Goal: Transaction & Acquisition: Download file/media

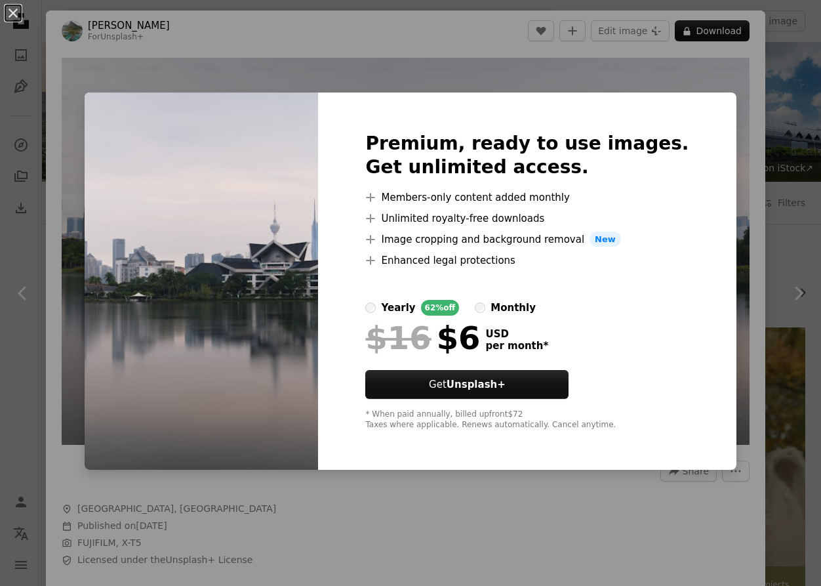
scroll to position [1115, 0]
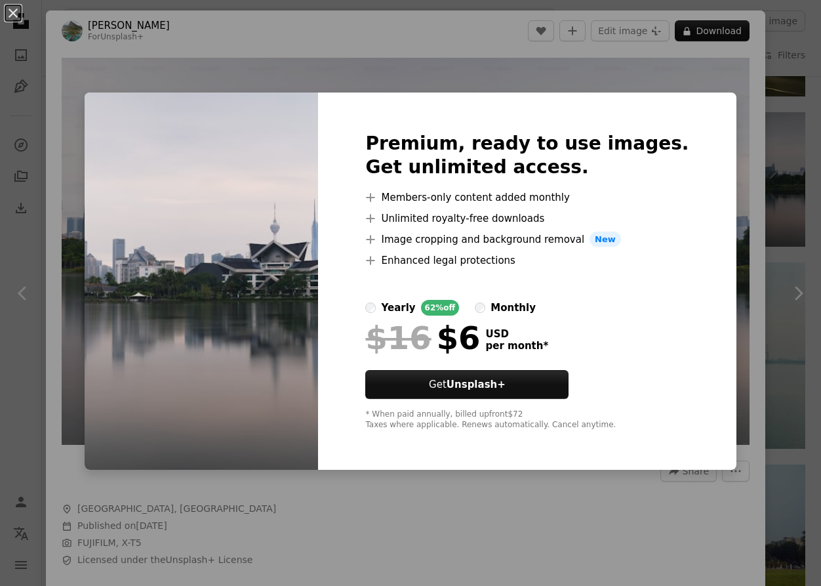
click at [733, 232] on div "An X shape Premium, ready to use images. Get unlimited access. A plus sign Memb…" at bounding box center [410, 293] width 821 height 586
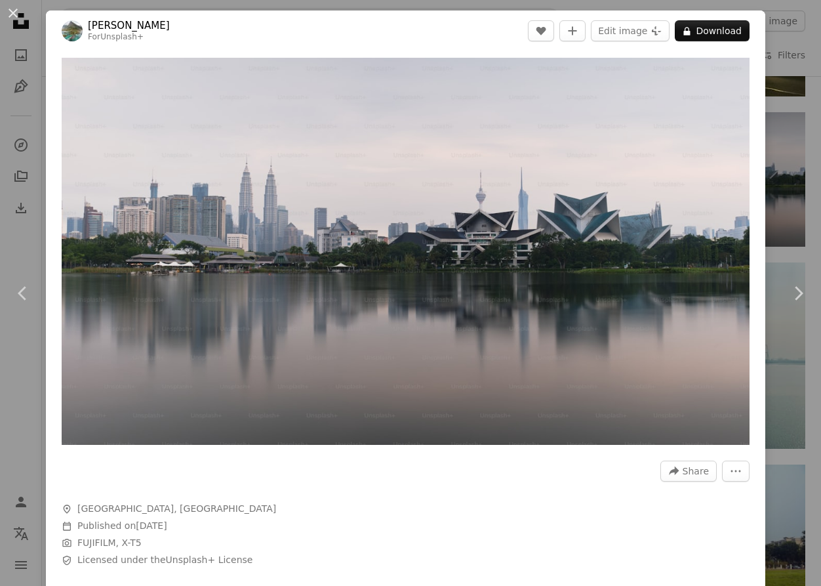
click at [754, 235] on div "Zoom in" at bounding box center [406, 251] width 720 height 400
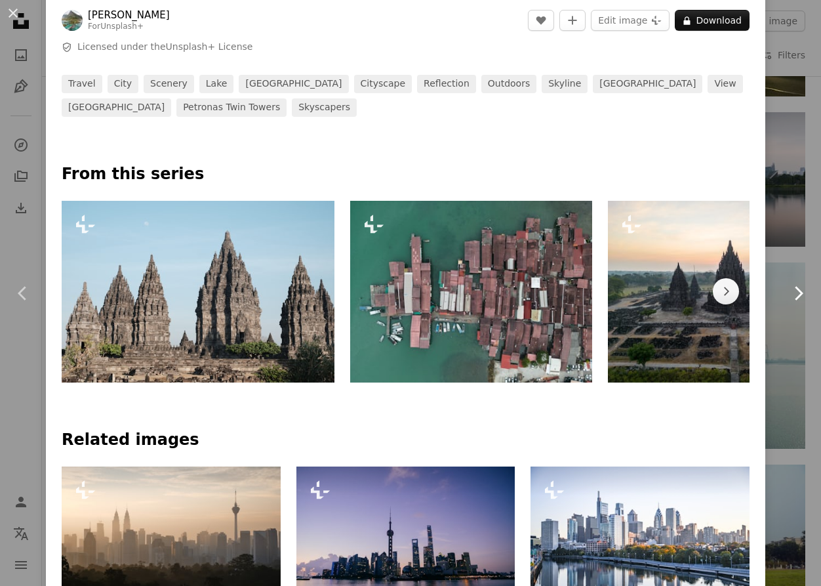
click at [784, 234] on link "Chevron right" at bounding box center [798, 293] width 46 height 126
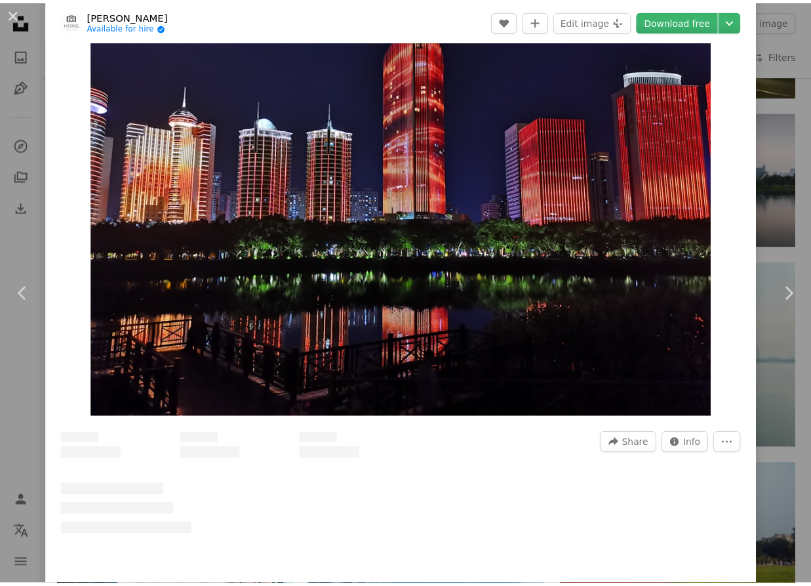
scroll to position [394, 0]
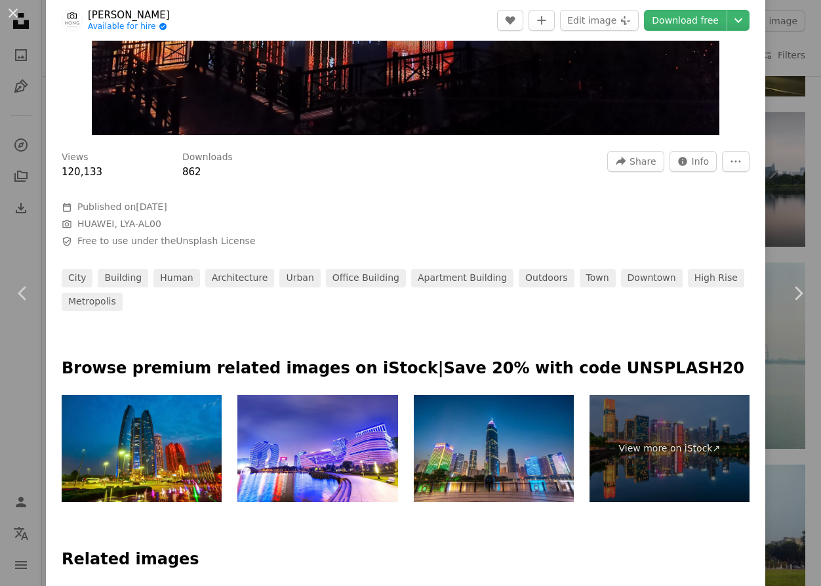
drag, startPoint x: 820, startPoint y: 199, endPoint x: 782, endPoint y: 205, distance: 38.5
click at [810, 201] on html "**********" at bounding box center [410, 236] width 821 height 2703
click at [782, 205] on div "An X shape Chevron left Chevron right Wang shaohong Available for hire A checkm…" at bounding box center [410, 293] width 821 height 586
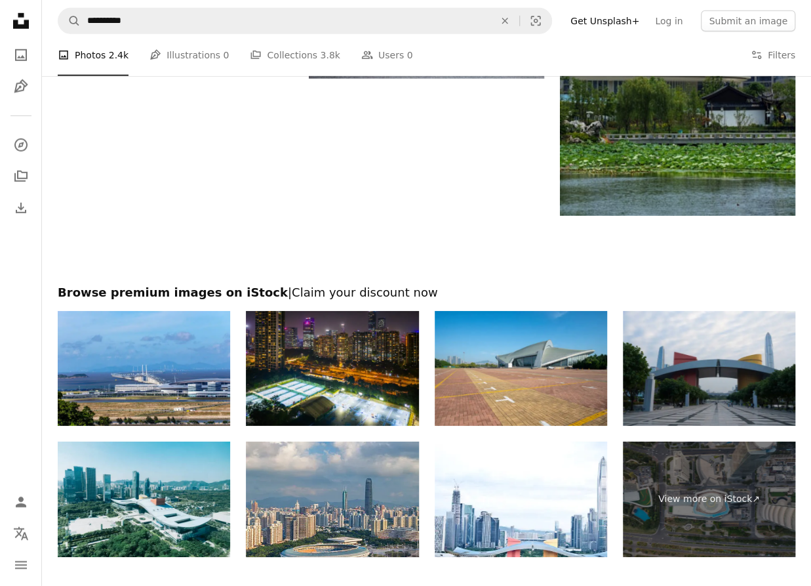
scroll to position [2033, 0]
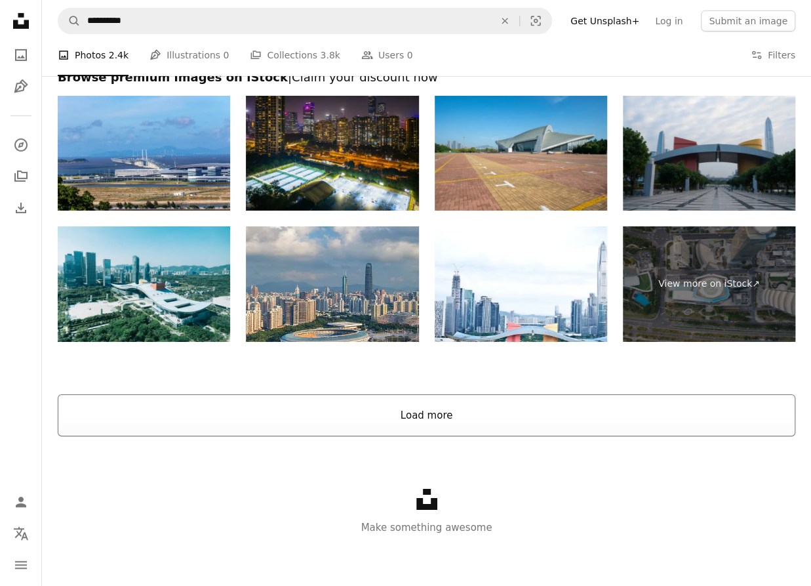
click at [425, 413] on button "Load more" at bounding box center [427, 415] width 738 height 42
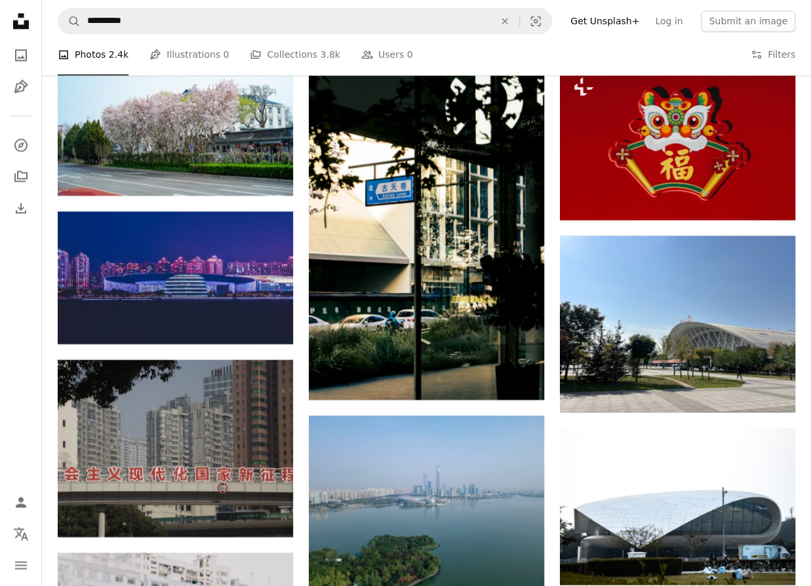
scroll to position [5775, 0]
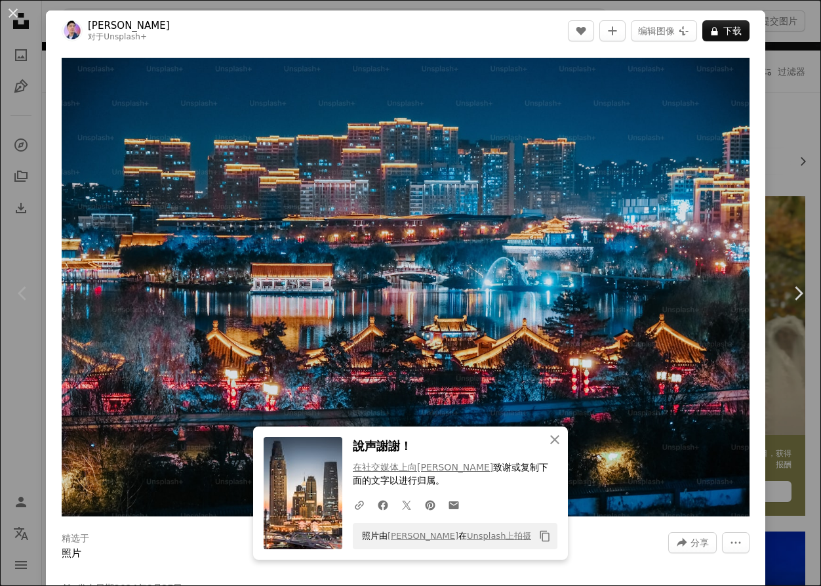
click at [769, 221] on div "An X shape Chevron left Chevron right An X shape 关闭 說声謝謝！ 在社交媒体上向[PERSON_NAME] …" at bounding box center [410, 293] width 821 height 586
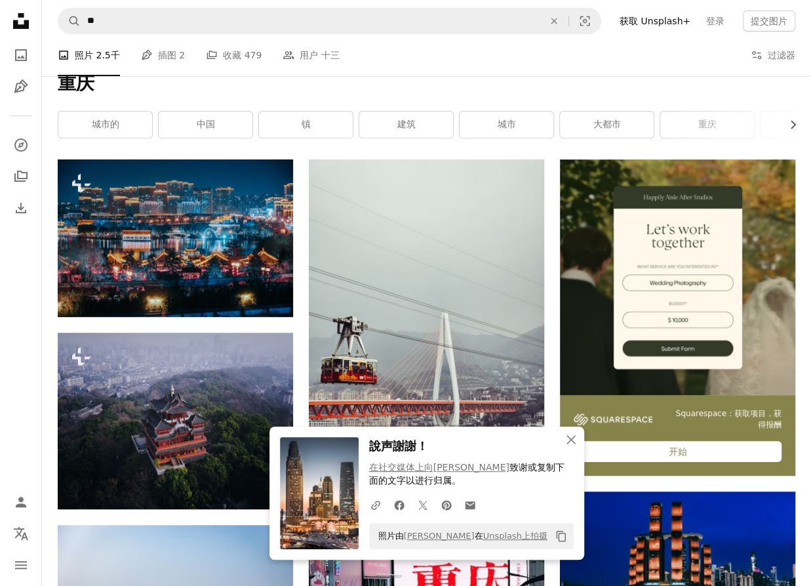
scroll to position [197, 0]
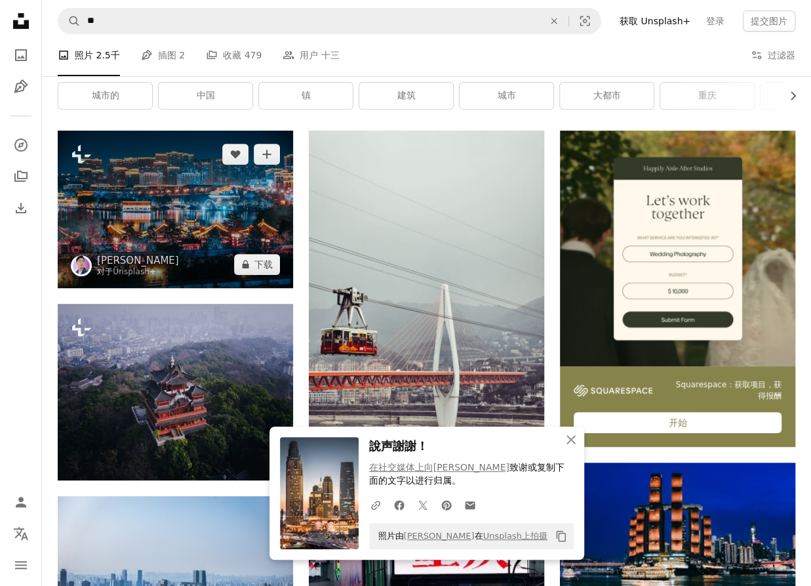
click at [236, 239] on img at bounding box center [175, 209] width 235 height 157
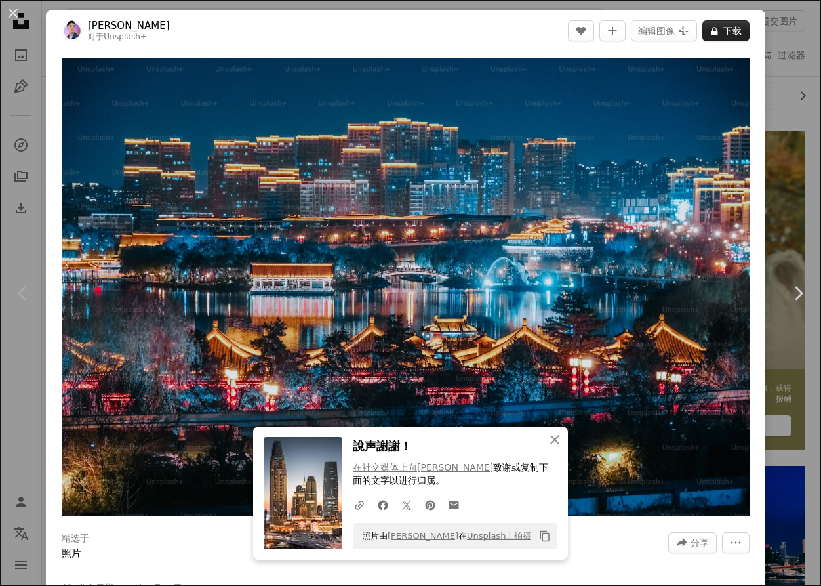
click at [710, 30] on icon "A lock" at bounding box center [715, 31] width 10 height 10
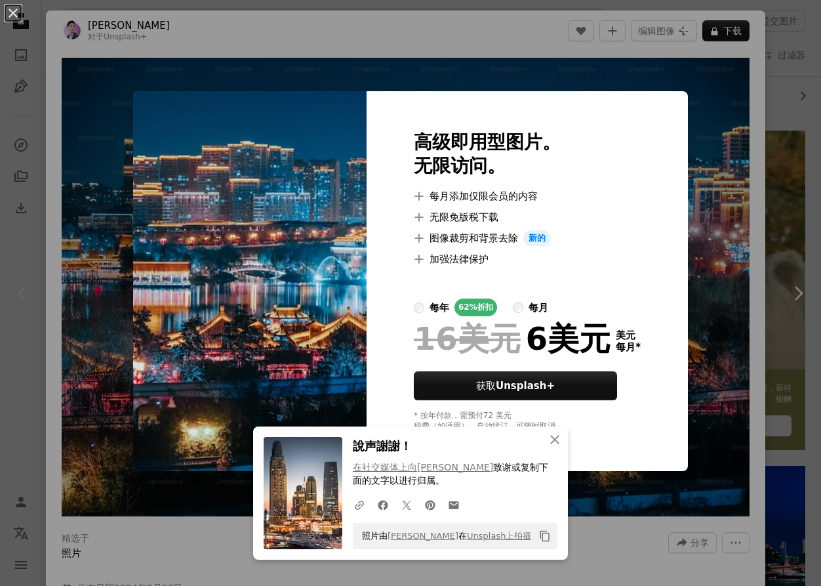
click at [765, 209] on div "An X shape An X shape 关闭 說声謝謝！ 在社交媒体上向[PERSON_NAME] 致谢 或复制下面的文字以进行归属。 A URL sha…" at bounding box center [410, 293] width 821 height 586
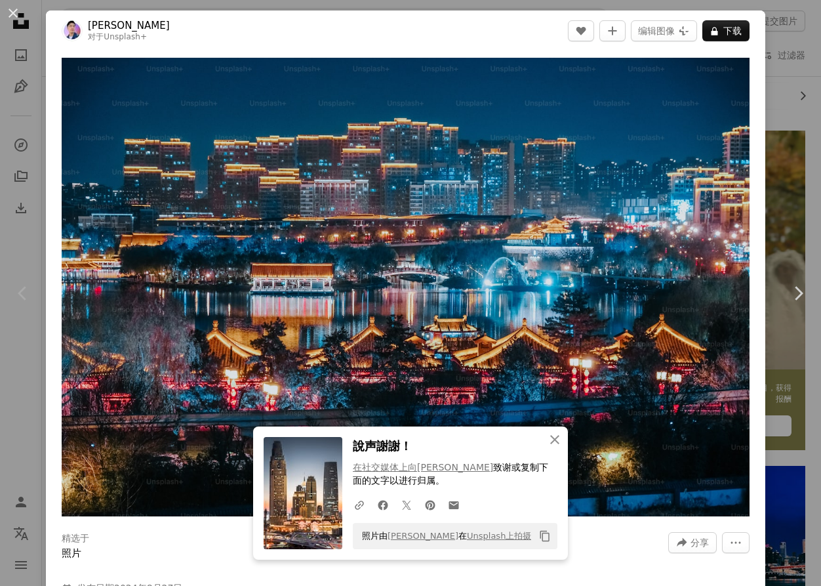
click at [765, 209] on div "An X shape Chevron left Chevron right An X shape 关闭 說声謝謝！ 在社交媒体上向[PERSON_NAME] …" at bounding box center [410, 293] width 821 height 586
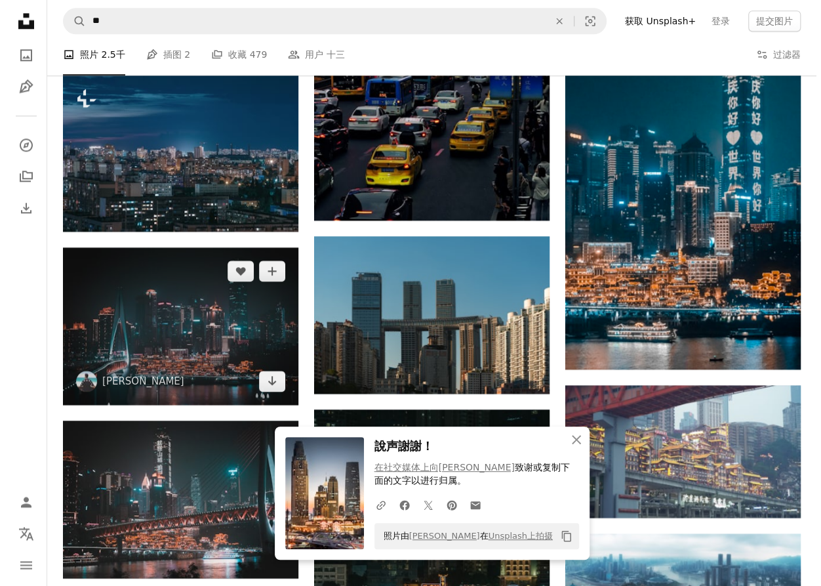
scroll to position [853, 0]
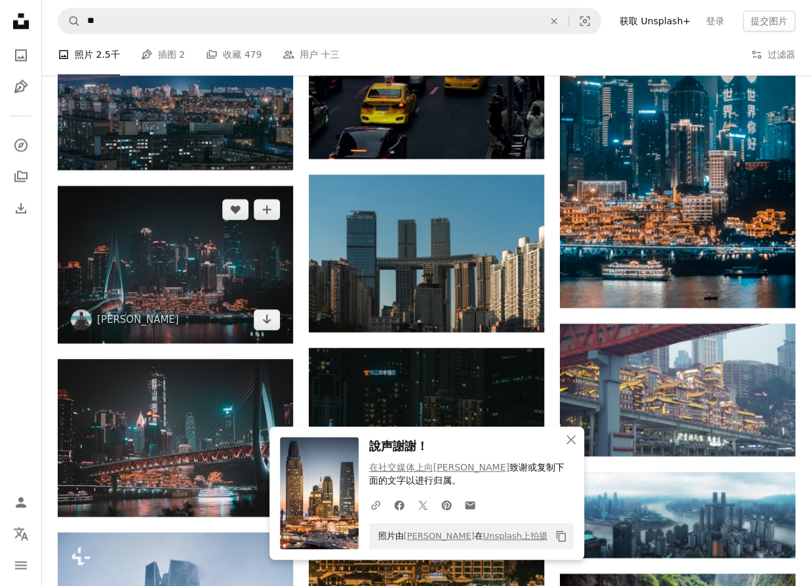
click at [228, 258] on img at bounding box center [175, 264] width 235 height 157
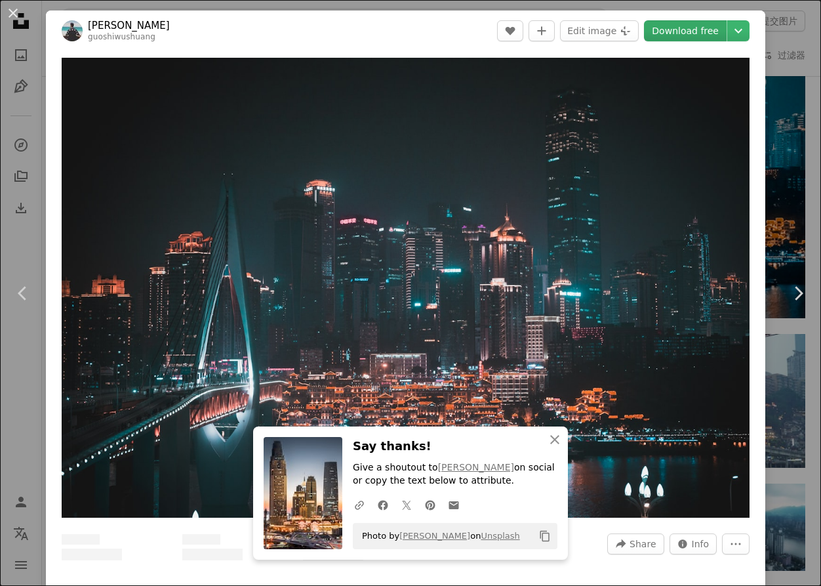
click at [697, 28] on link "Download free" at bounding box center [685, 30] width 83 height 21
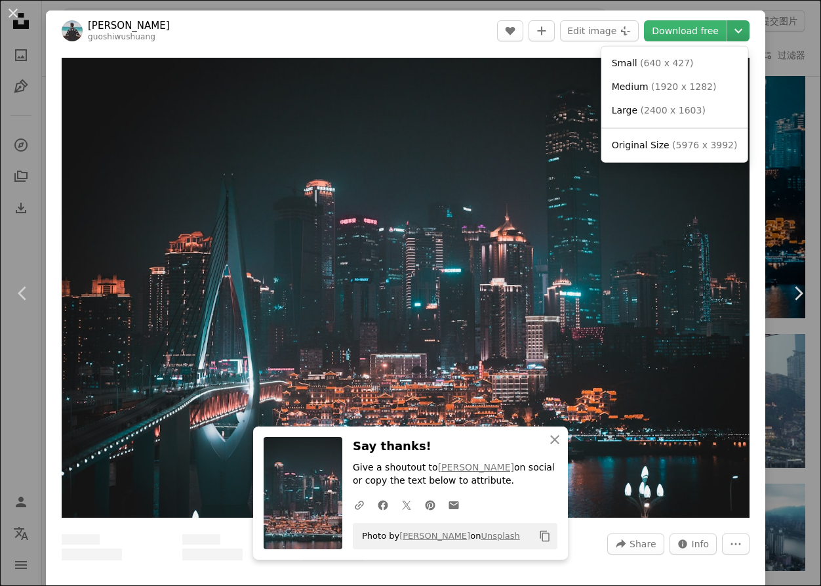
click at [727, 39] on button "Chevron down" at bounding box center [738, 30] width 22 height 21
click at [683, 145] on span "( 5976 x 3992 )" at bounding box center [704, 145] width 65 height 10
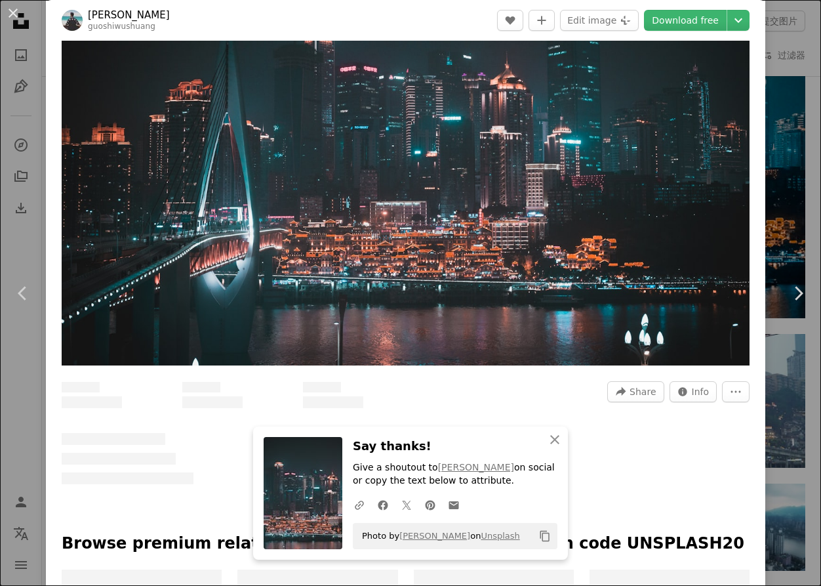
scroll to position [131, 0]
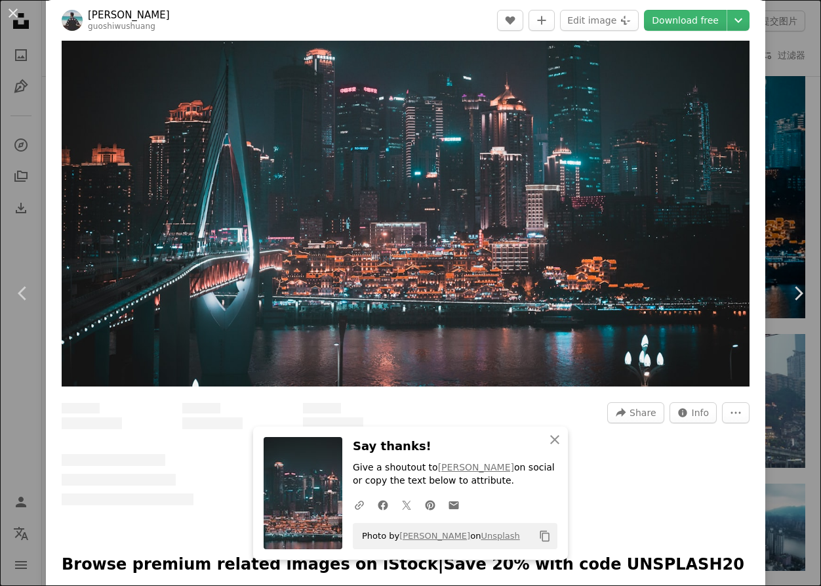
click at [774, 224] on div "An X shape Chevron left Chevron right An X shape Close Say thanks! Give a shout…" at bounding box center [410, 293] width 821 height 586
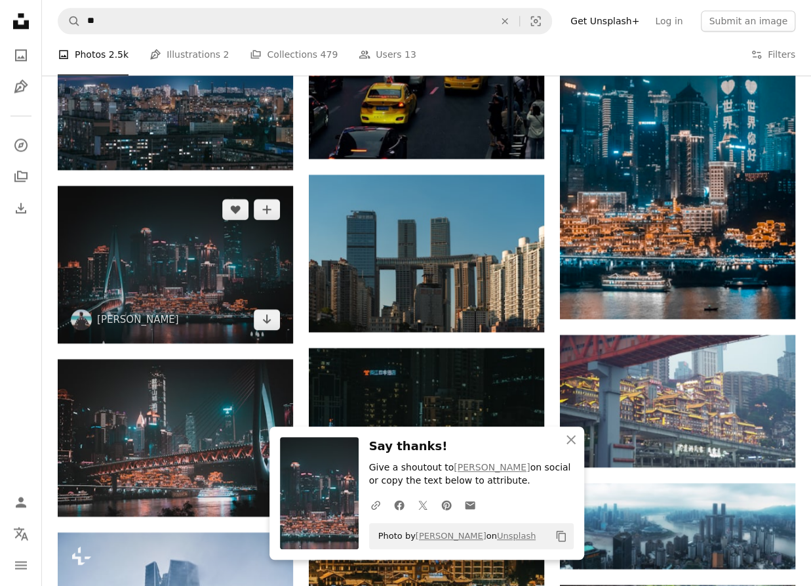
click at [216, 275] on img at bounding box center [175, 264] width 235 height 157
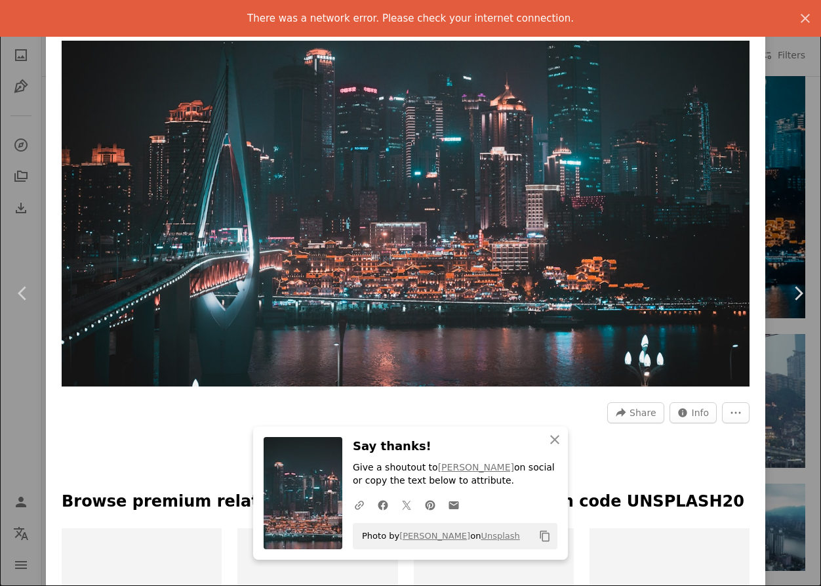
scroll to position [328, 0]
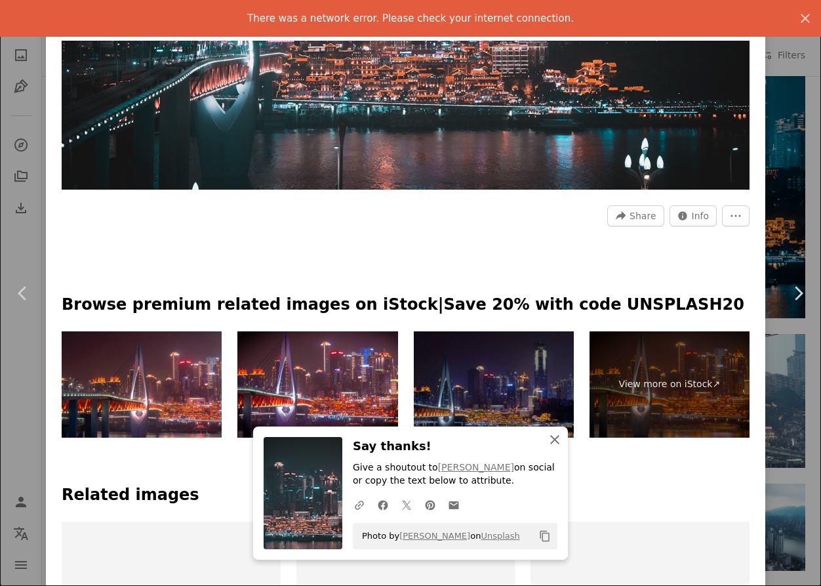
click at [551, 436] on icon "An X shape" at bounding box center [555, 440] width 16 height 16
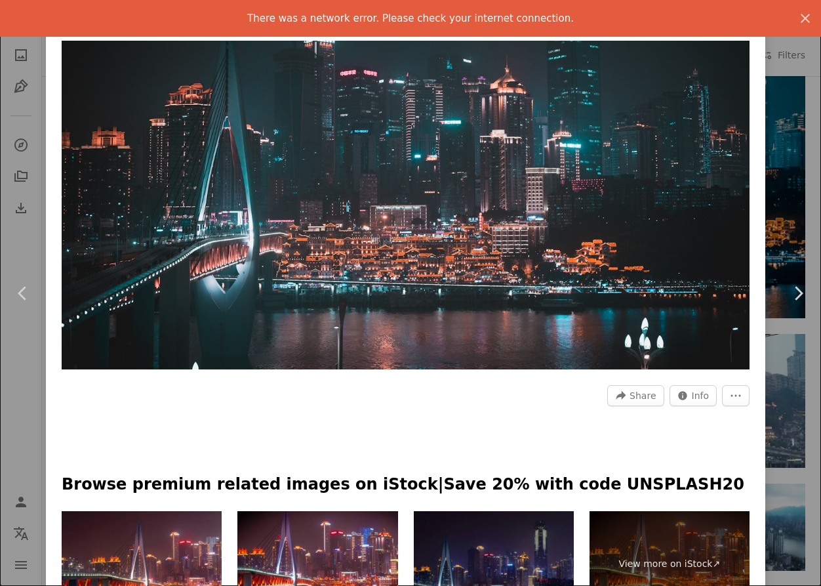
scroll to position [197, 0]
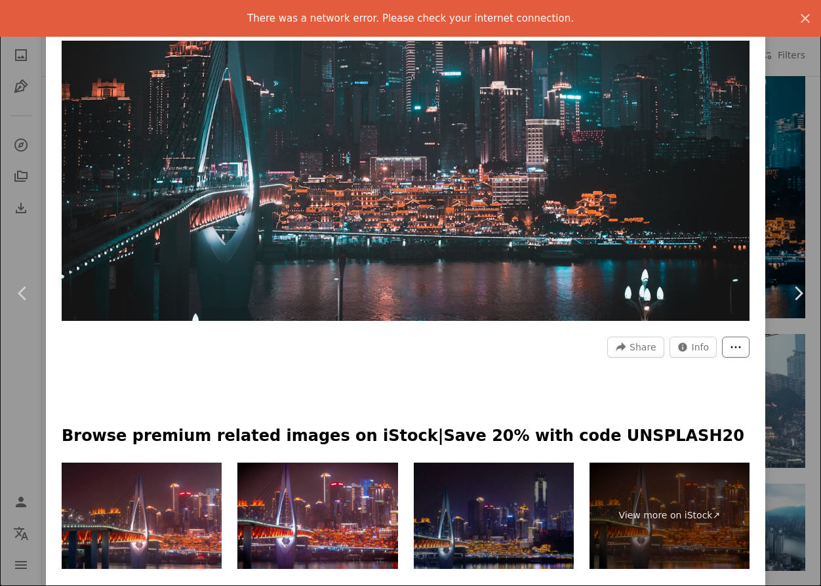
click at [722, 343] on button "More Actions" at bounding box center [736, 346] width 28 height 21
drag, startPoint x: 647, startPoint y: 361, endPoint x: 555, endPoint y: 366, distance: 92.6
click at [647, 362] on dialog "An X shape Chevron left Chevron right There was a network error. Please check y…" at bounding box center [410, 293] width 821 height 586
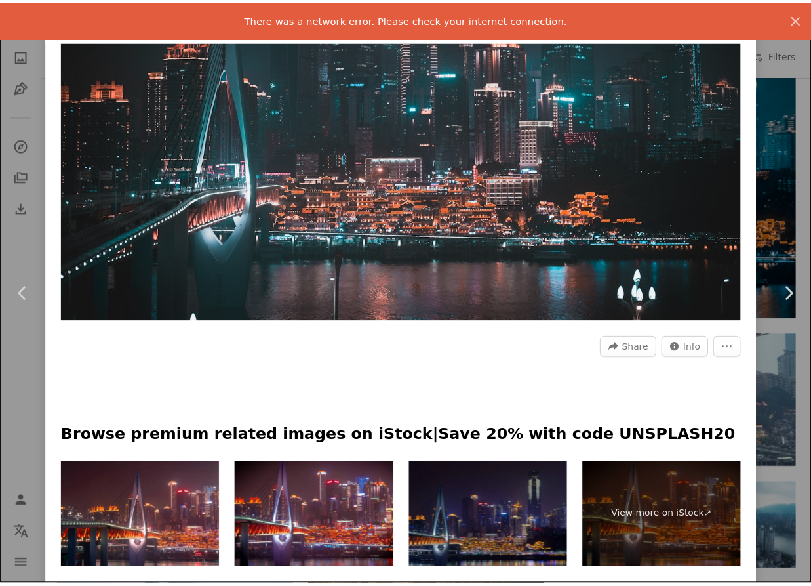
scroll to position [0, 0]
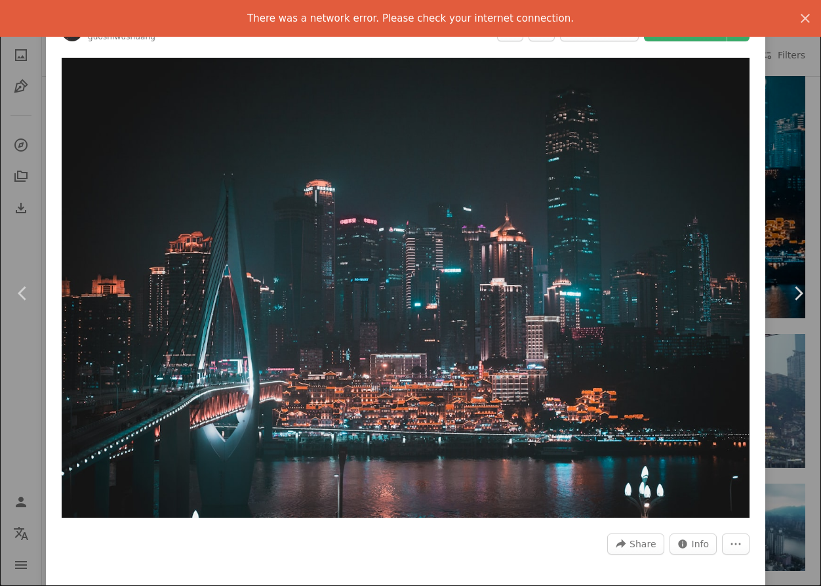
click at [791, 220] on div "An X shape Chevron left Chevron right There was a network error. Please check y…" at bounding box center [410, 293] width 821 height 586
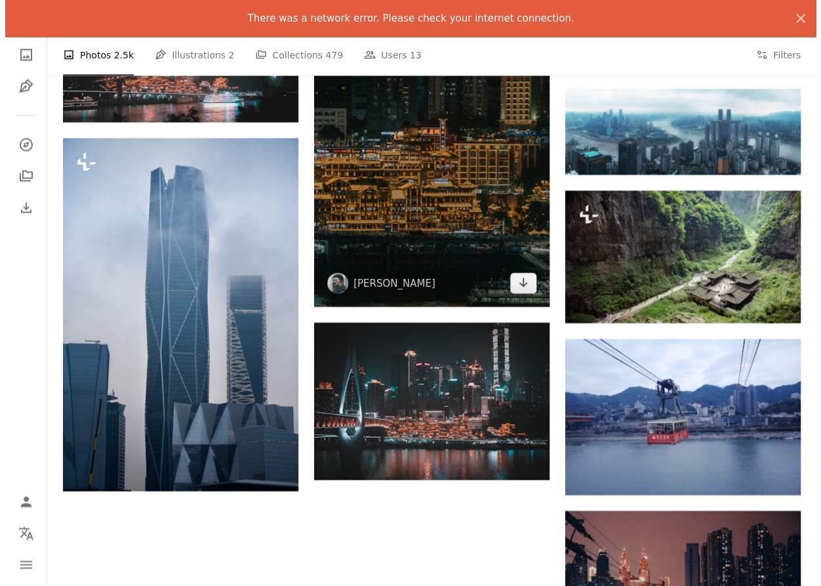
scroll to position [984, 0]
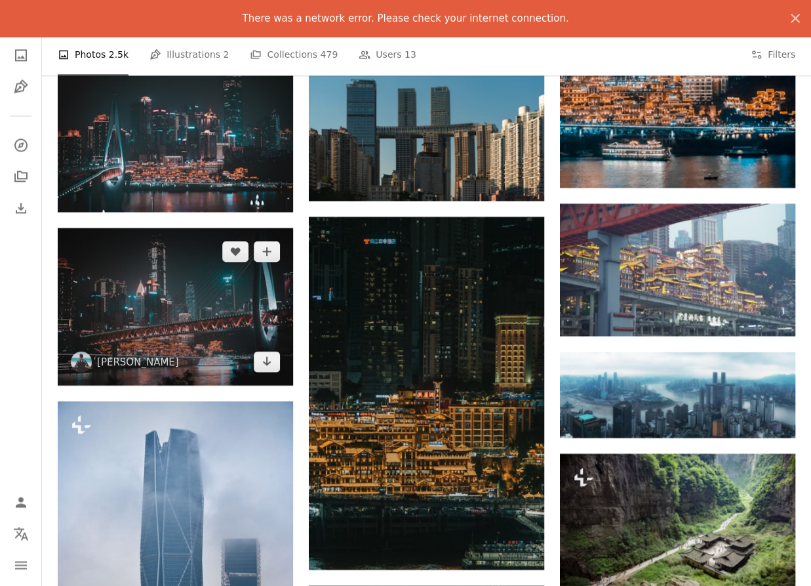
click at [112, 321] on img at bounding box center [175, 306] width 235 height 157
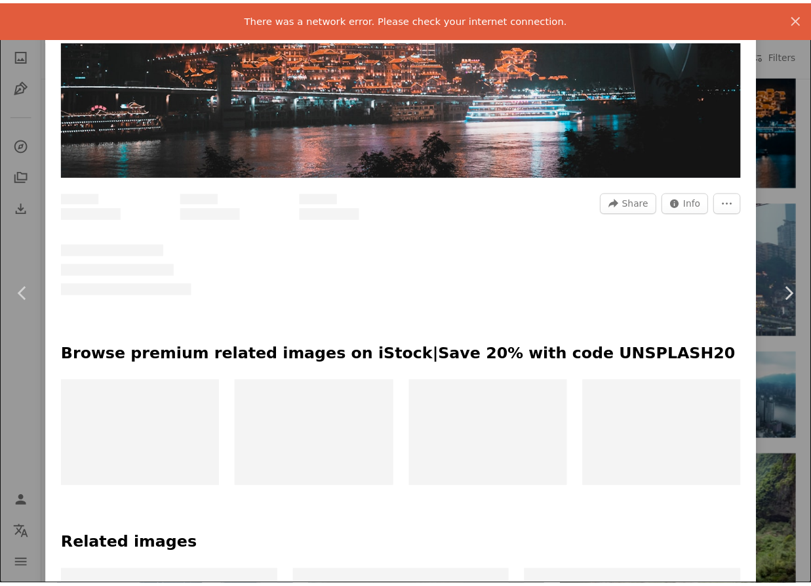
scroll to position [66, 0]
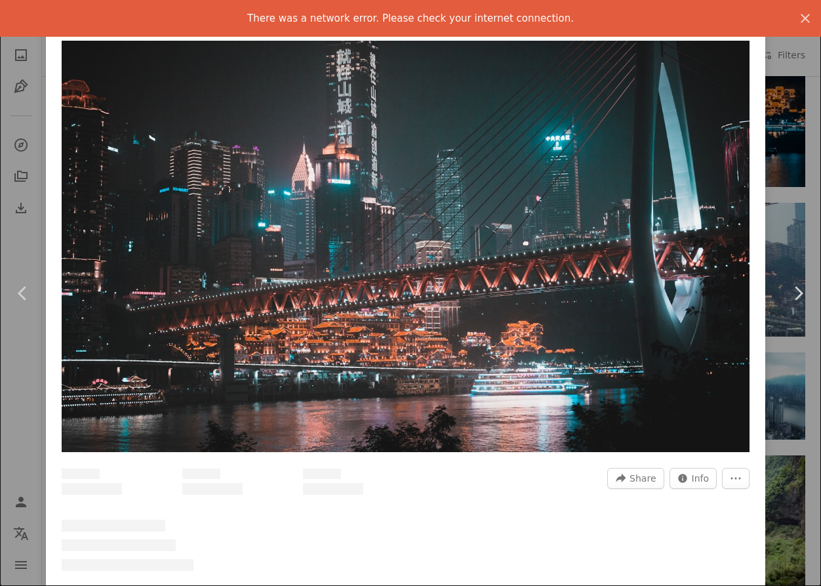
click at [766, 203] on div "An X shape Chevron left Chevron right There was a network error. Please check y…" at bounding box center [410, 293] width 821 height 586
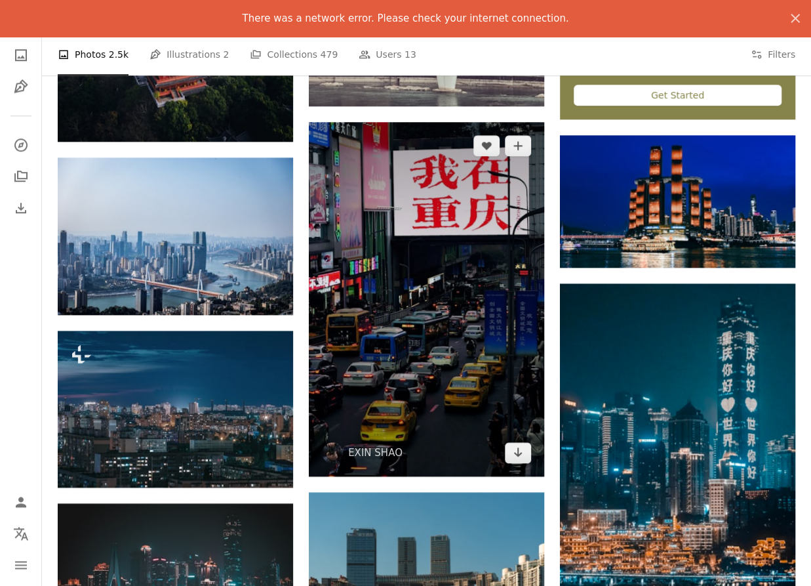
scroll to position [590, 0]
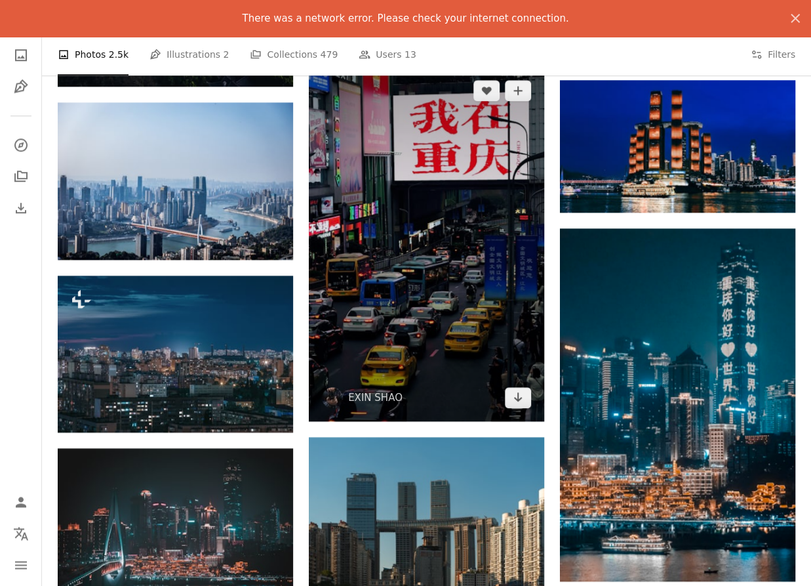
click at [452, 282] on img at bounding box center [426, 244] width 235 height 354
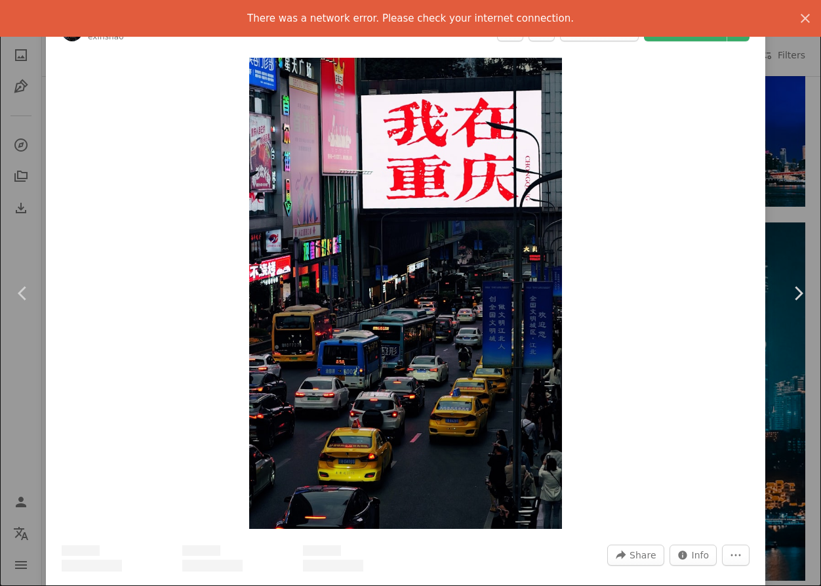
click at [773, 199] on div "An X shape Chevron left Chevron right There was a network error. Please check y…" at bounding box center [410, 293] width 821 height 586
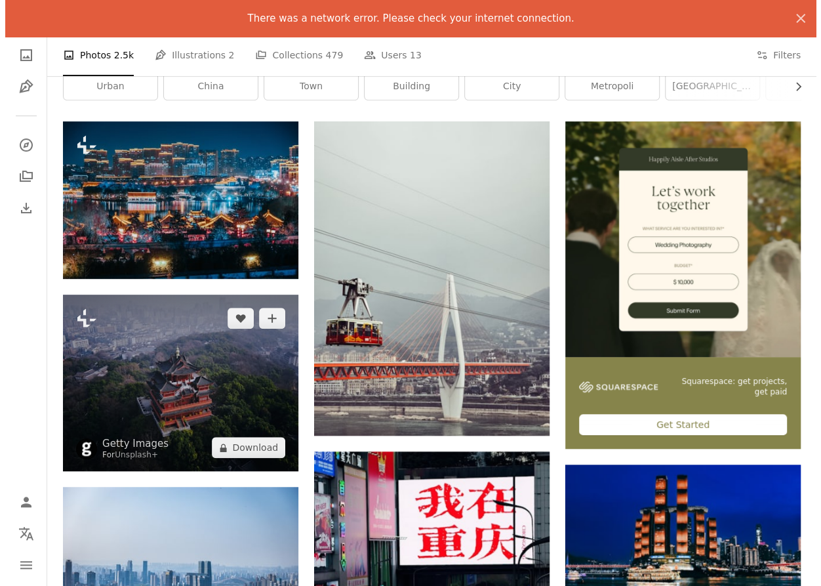
scroll to position [66, 0]
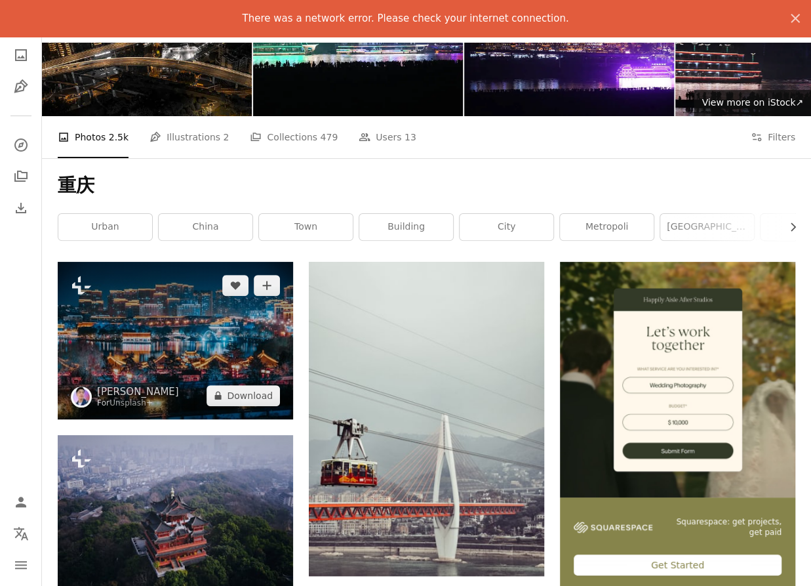
click at [145, 319] on img at bounding box center [175, 340] width 235 height 157
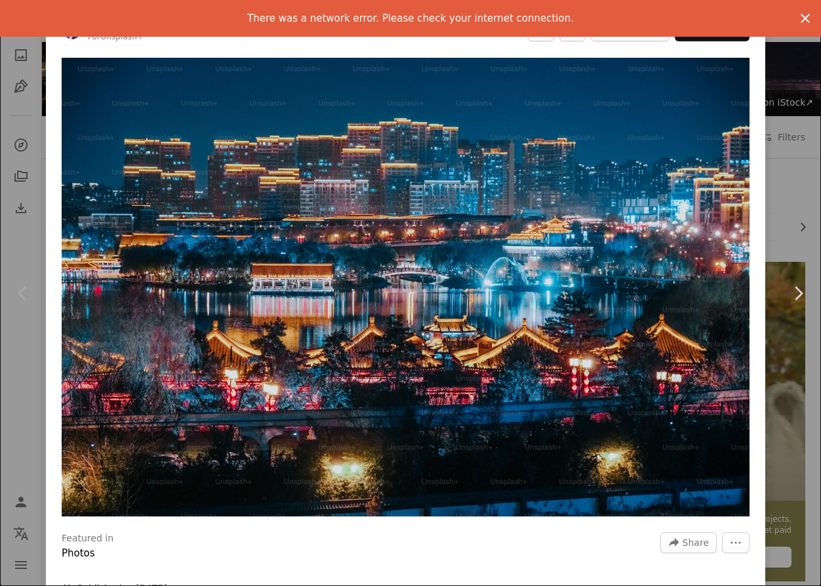
click at [798, 26] on icon "An X shape" at bounding box center [806, 18] width 16 height 16
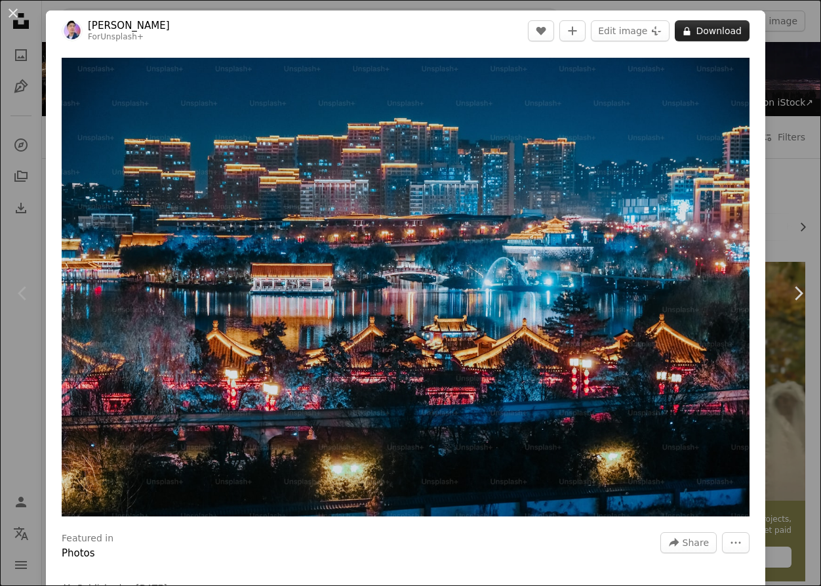
click at [683, 24] on button "A lock Download" at bounding box center [712, 30] width 75 height 21
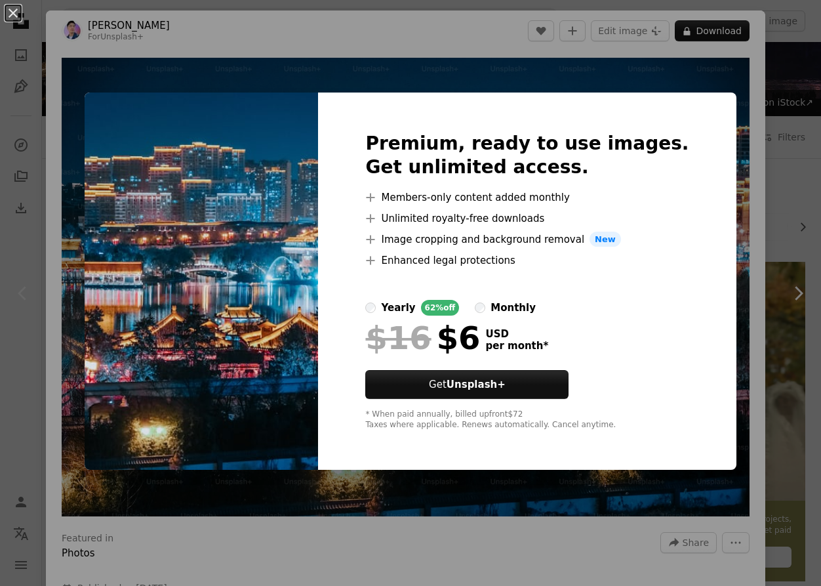
drag, startPoint x: 784, startPoint y: 100, endPoint x: 741, endPoint y: 114, distance: 45.4
click at [783, 102] on div "An X shape Premium, ready to use images. Get unlimited access. A plus sign Memb…" at bounding box center [410, 293] width 821 height 586
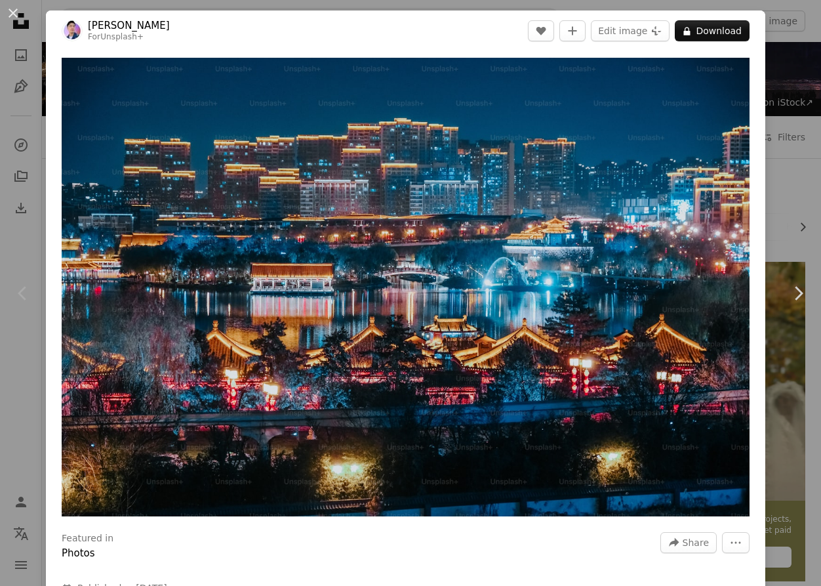
click at [773, 101] on div "An X shape Chevron left Chevron right [PERSON_NAME] For Unsplash+ A heart A plu…" at bounding box center [410, 293] width 821 height 586
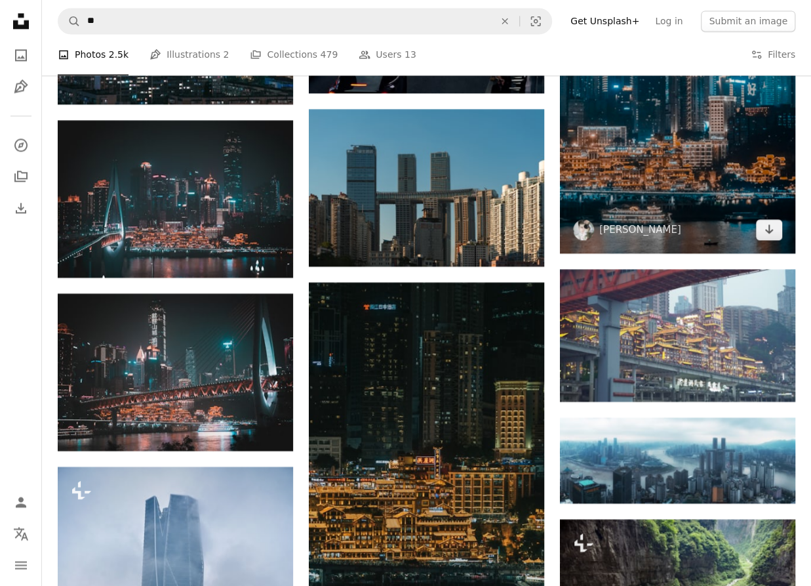
scroll to position [722, 0]
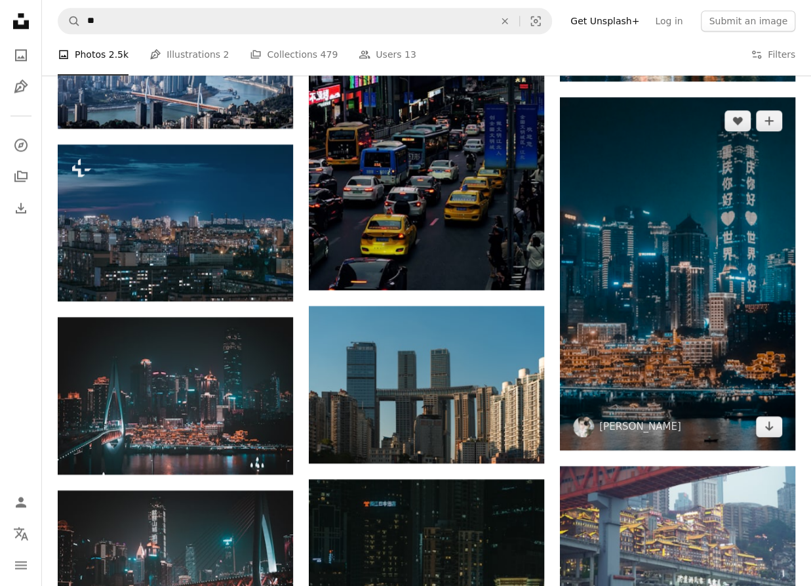
click at [743, 304] on img at bounding box center [677, 274] width 235 height 354
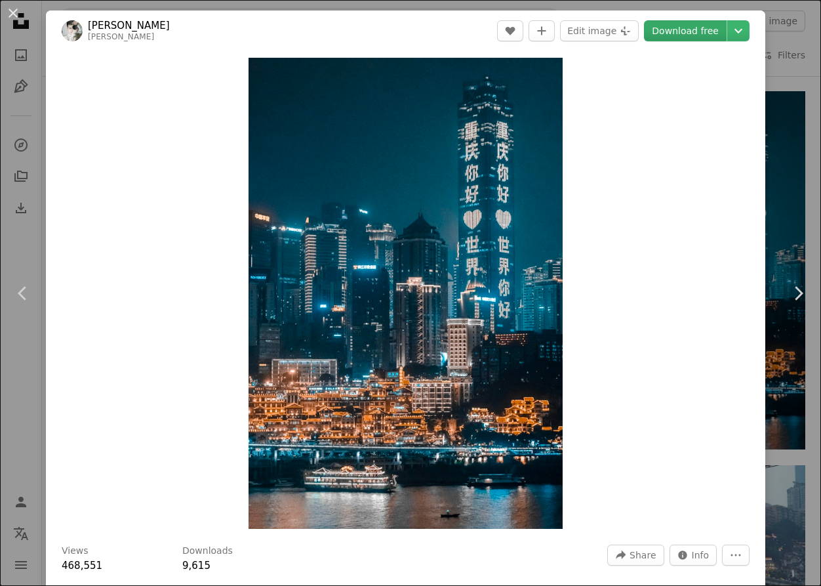
click at [693, 35] on link "Download free" at bounding box center [685, 30] width 83 height 21
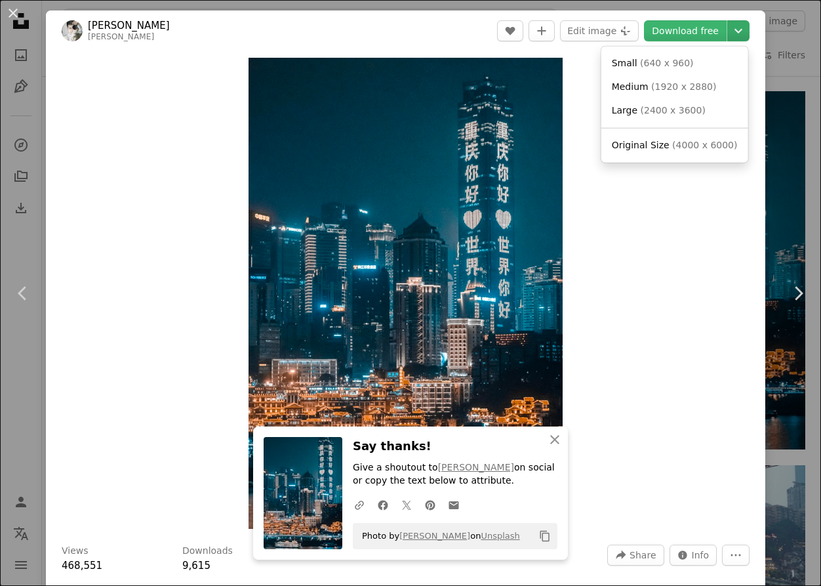
click at [735, 30] on icon "Choose download size" at bounding box center [739, 31] width 8 height 5
click at [685, 148] on span "( 4000 x 6000 )" at bounding box center [704, 145] width 65 height 10
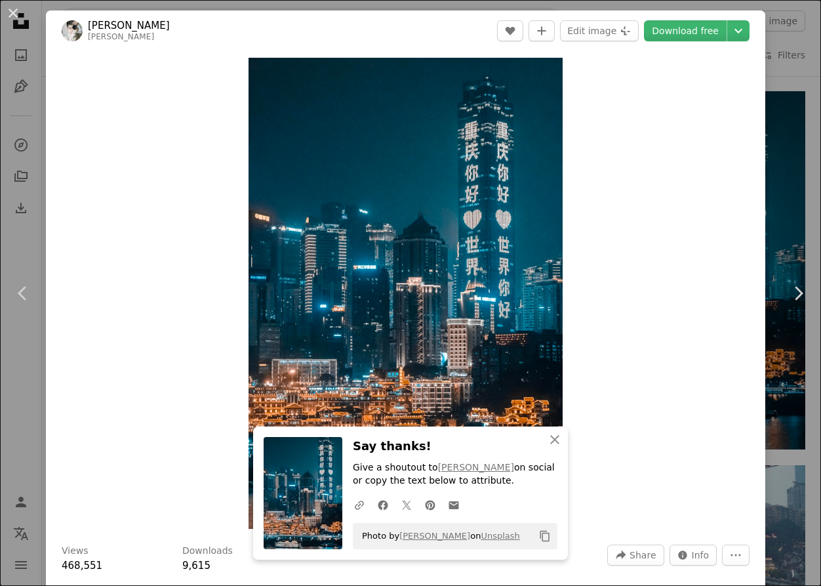
click at [771, 159] on div "An X shape Chevron left Chevron right An X shape Close Say thanks! Give a shout…" at bounding box center [410, 293] width 821 height 586
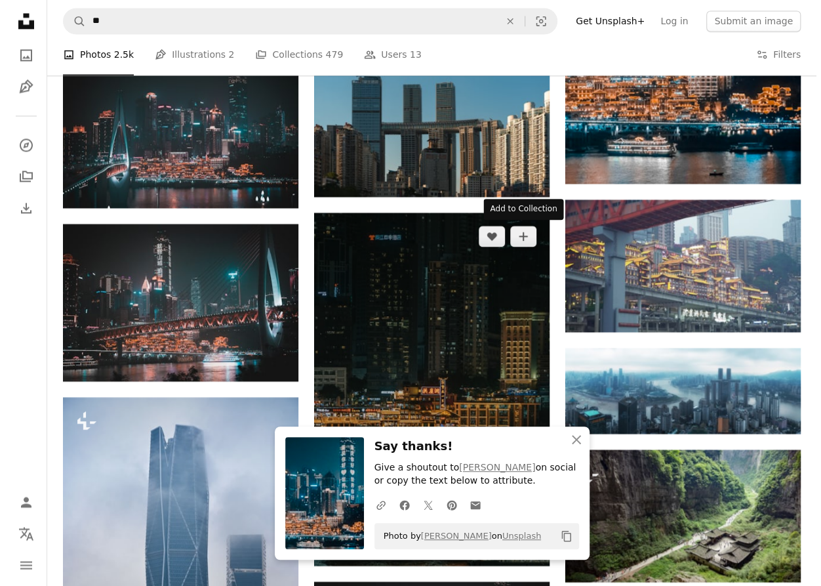
scroll to position [984, 0]
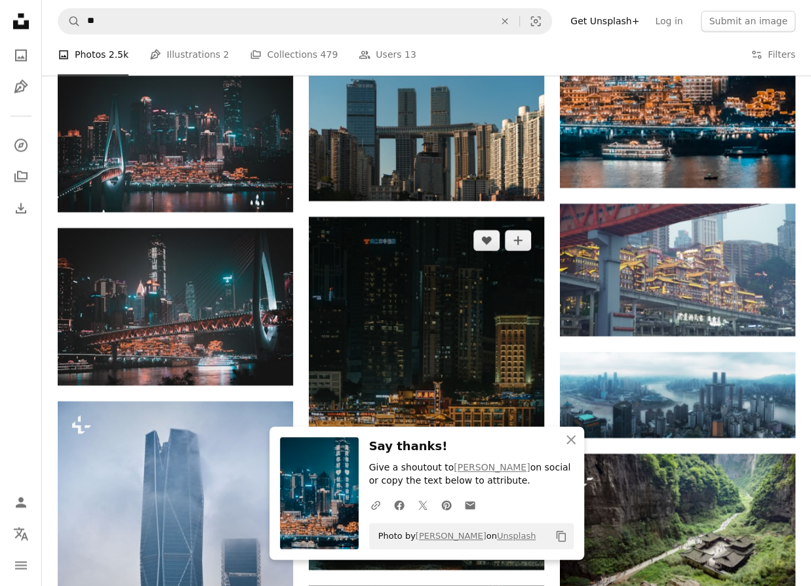
click at [474, 292] on img at bounding box center [426, 393] width 235 height 354
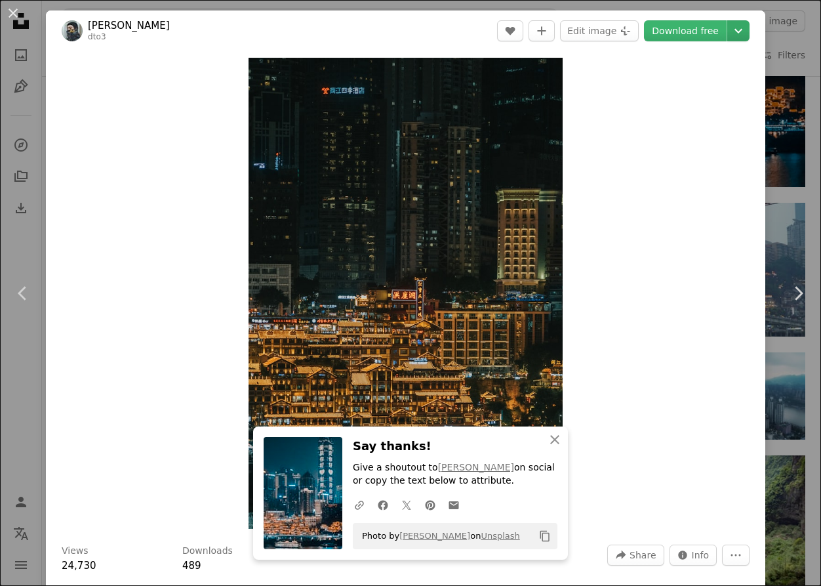
click at [735, 31] on icon "Choose download size" at bounding box center [739, 31] width 8 height 5
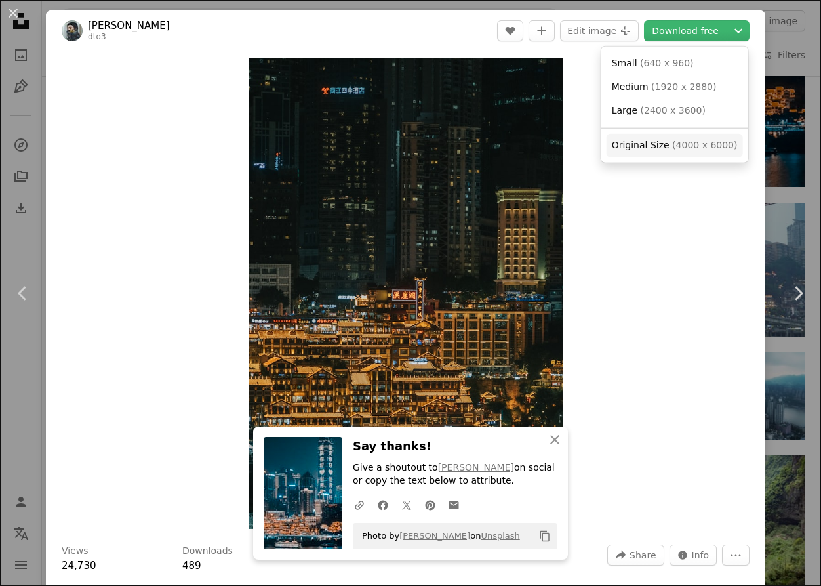
click at [676, 141] on span "( 4000 x 6000 )" at bounding box center [704, 145] width 65 height 10
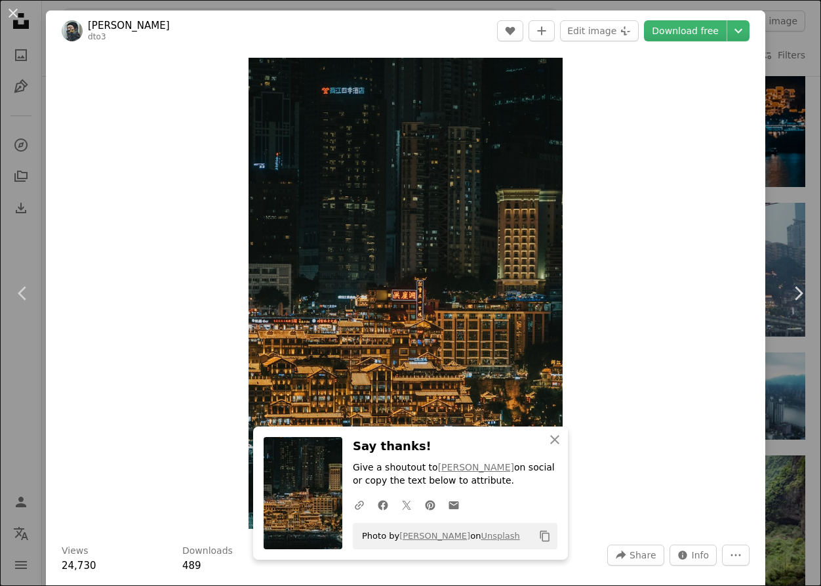
click at [747, 178] on div "Zoom in" at bounding box center [406, 293] width 720 height 484
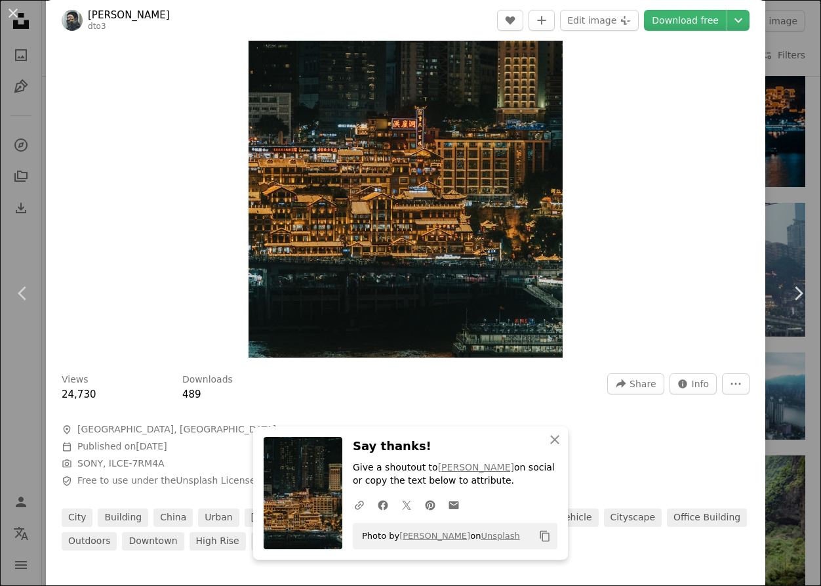
scroll to position [328, 0]
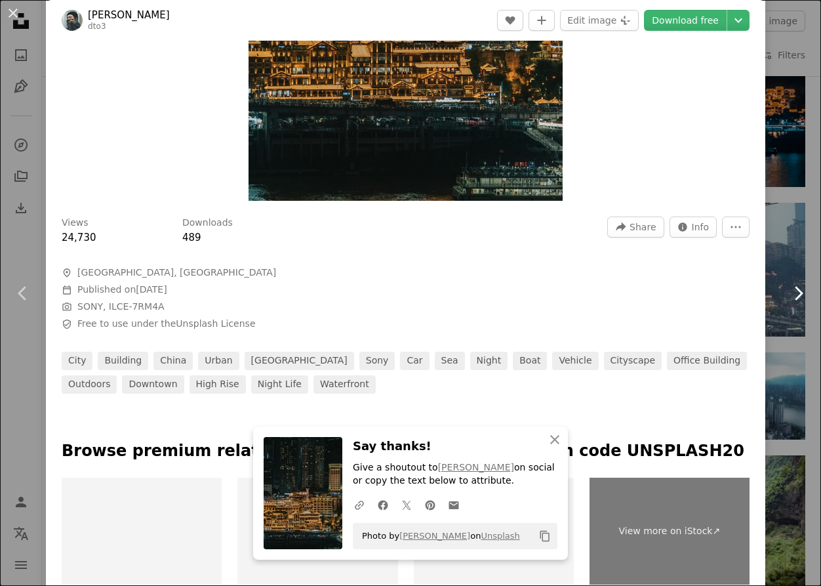
drag, startPoint x: 774, startPoint y: 239, endPoint x: 765, endPoint y: 237, distance: 9.4
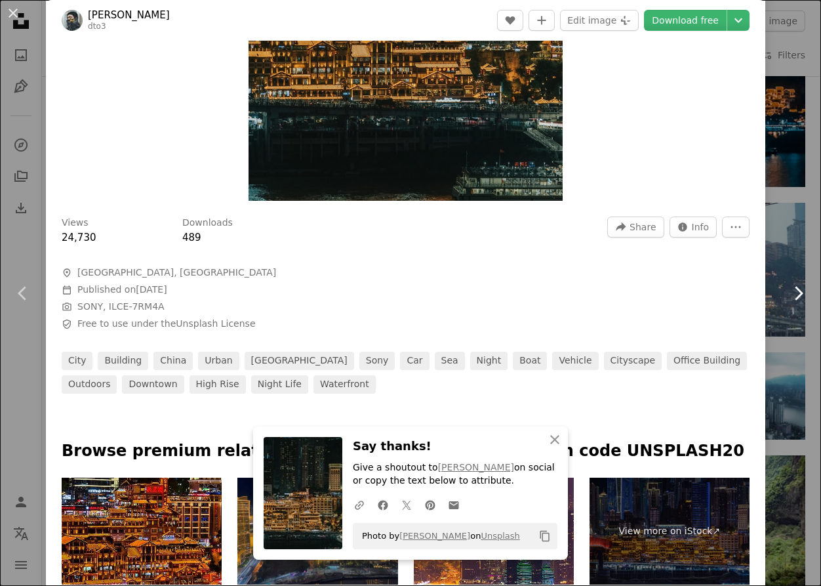
click at [775, 239] on link "Chevron right" at bounding box center [798, 293] width 46 height 126
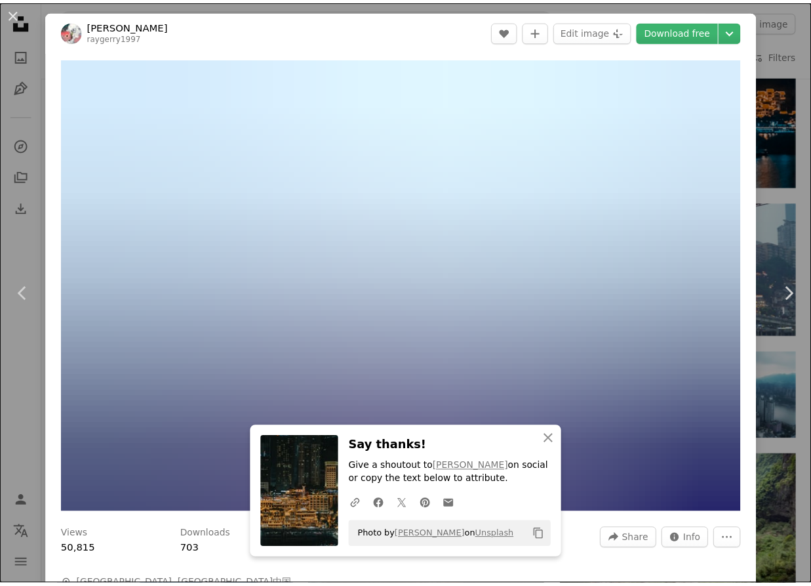
scroll to position [197, 0]
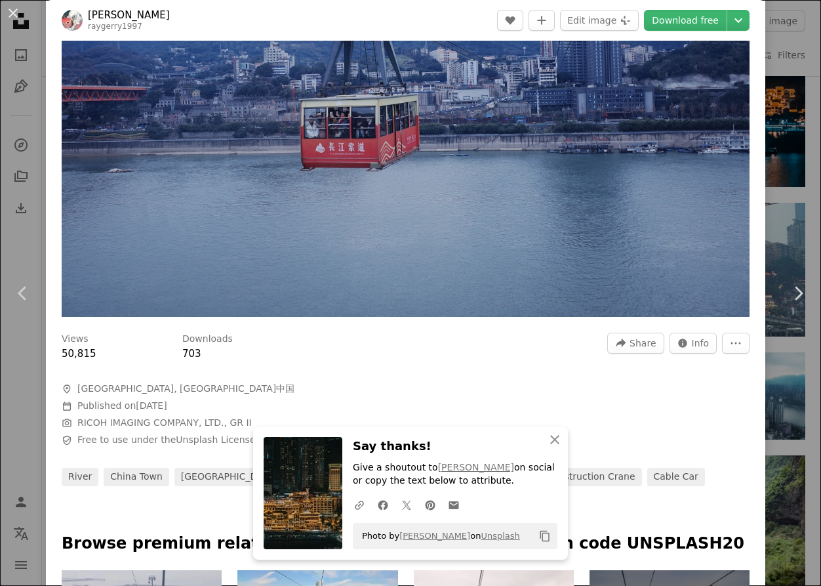
click at [782, 214] on div "An X shape Chevron left Chevron right An X shape Close Say thanks! Give a shout…" at bounding box center [410, 293] width 821 height 586
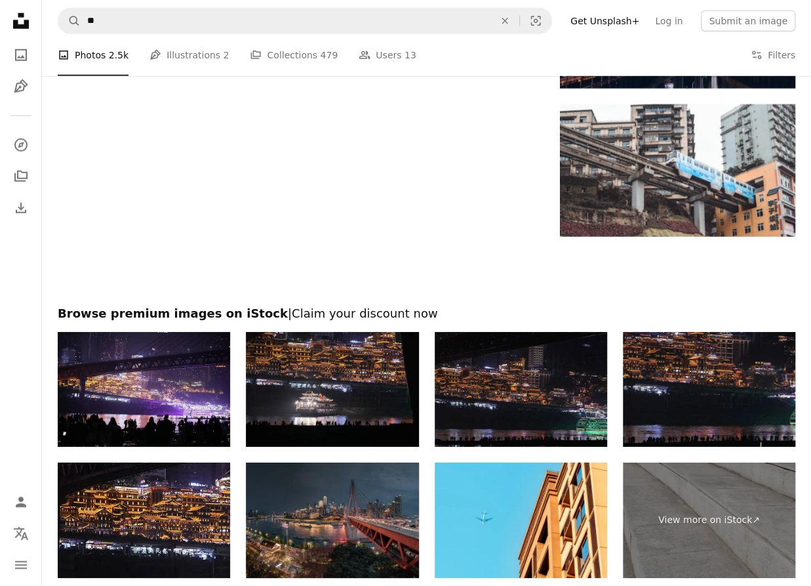
scroll to position [1902, 0]
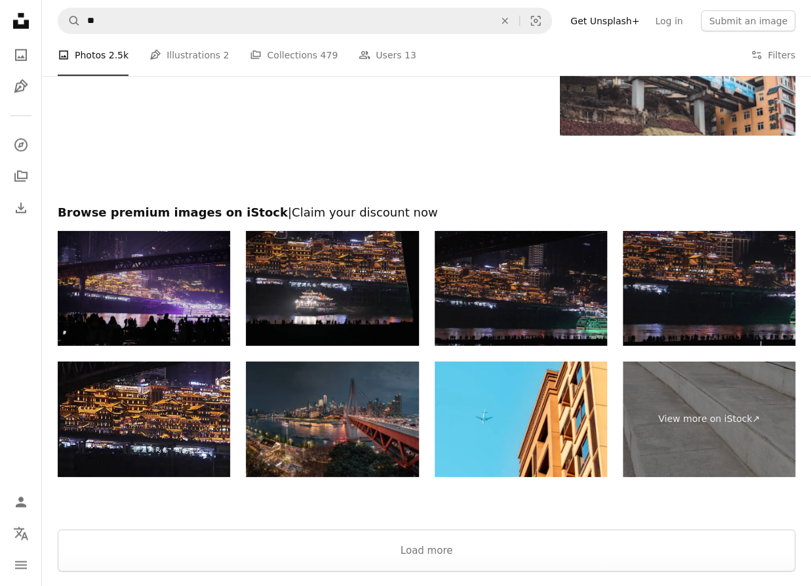
click at [182, 261] on img at bounding box center [144, 288] width 173 height 115
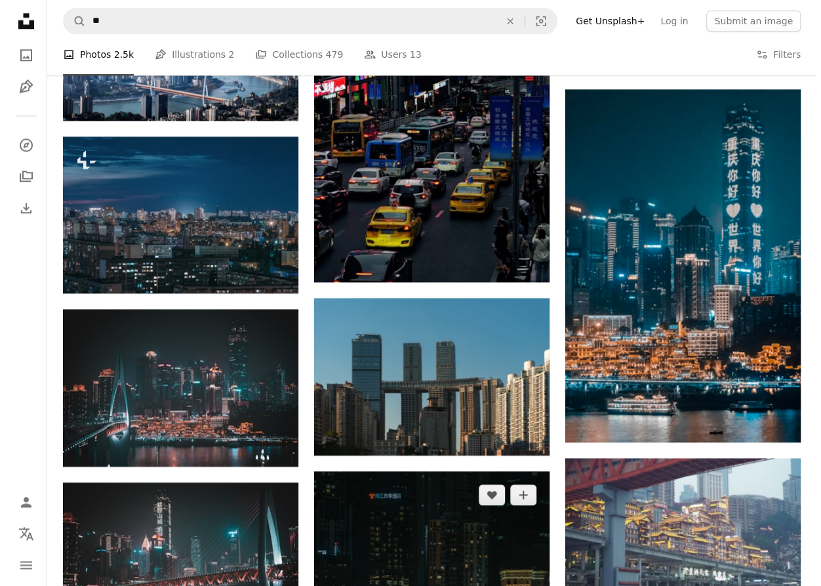
scroll to position [722, 0]
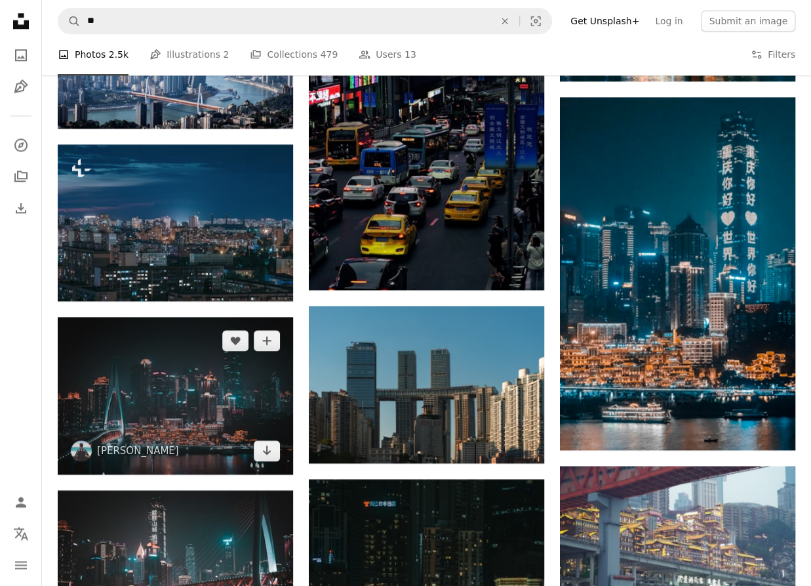
click at [217, 384] on img at bounding box center [175, 395] width 235 height 157
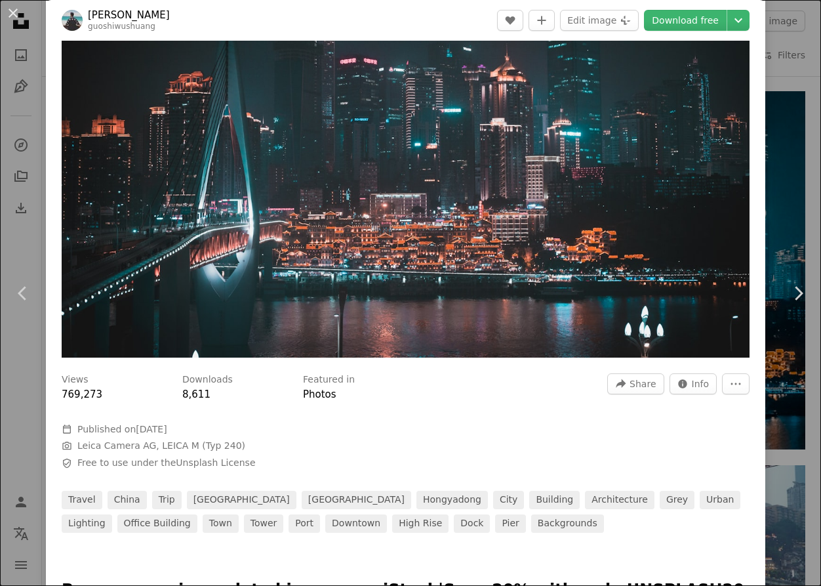
scroll to position [197, 0]
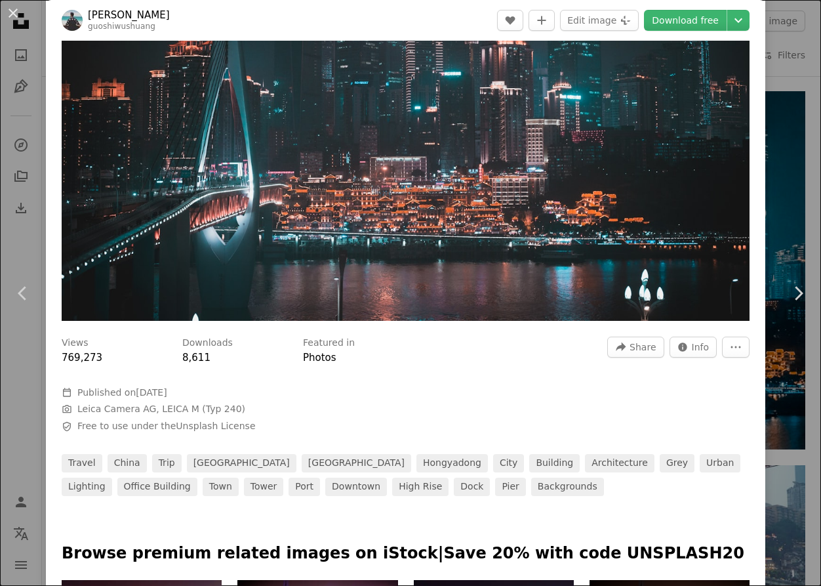
click at [579, 279] on img "Zoom in on this image" at bounding box center [406, 91] width 688 height 460
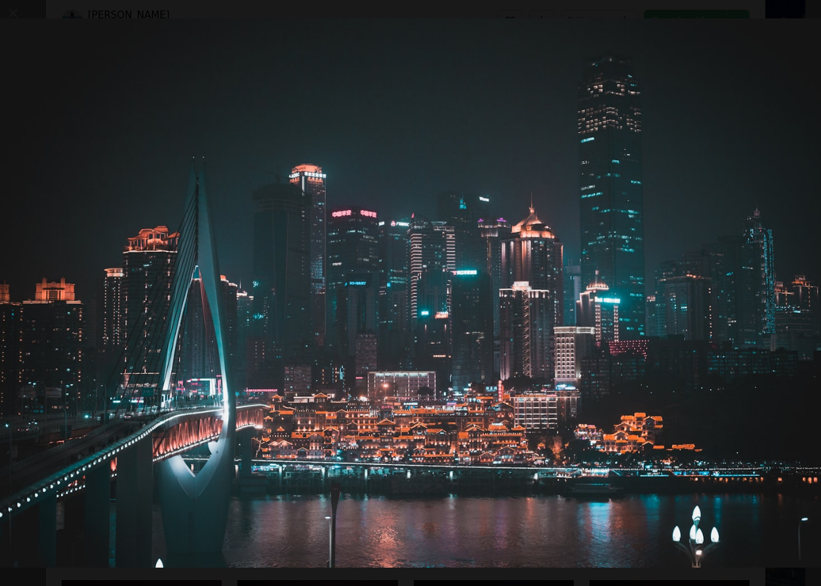
click at [786, 22] on img "Zoom out on this image" at bounding box center [410, 292] width 823 height 549
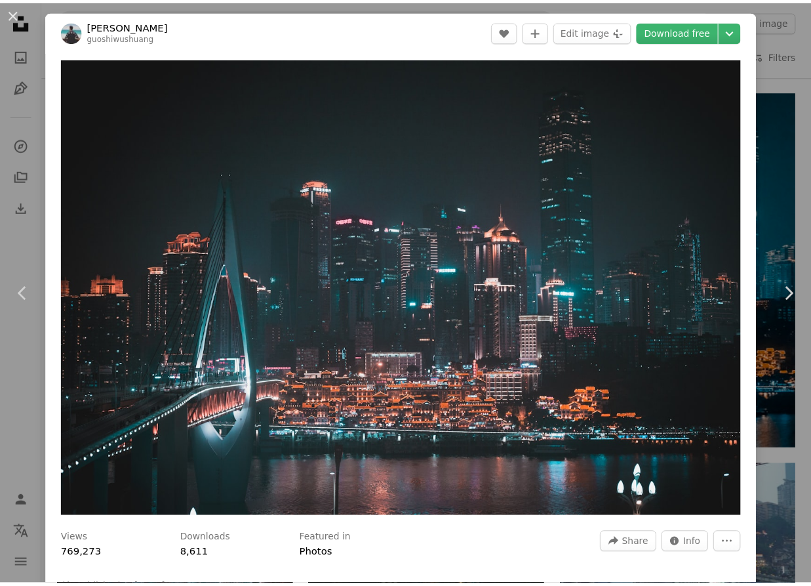
scroll to position [0, 0]
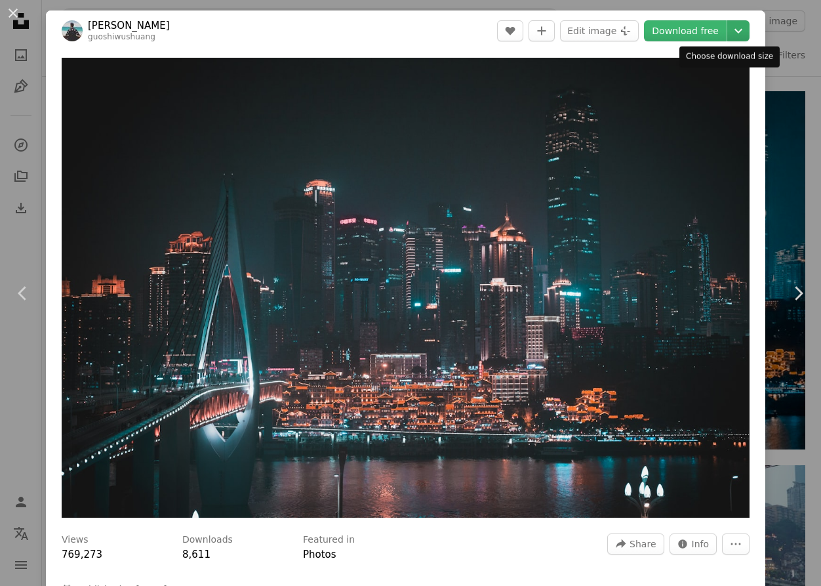
click at [728, 33] on icon "Chevron down" at bounding box center [738, 31] width 21 height 16
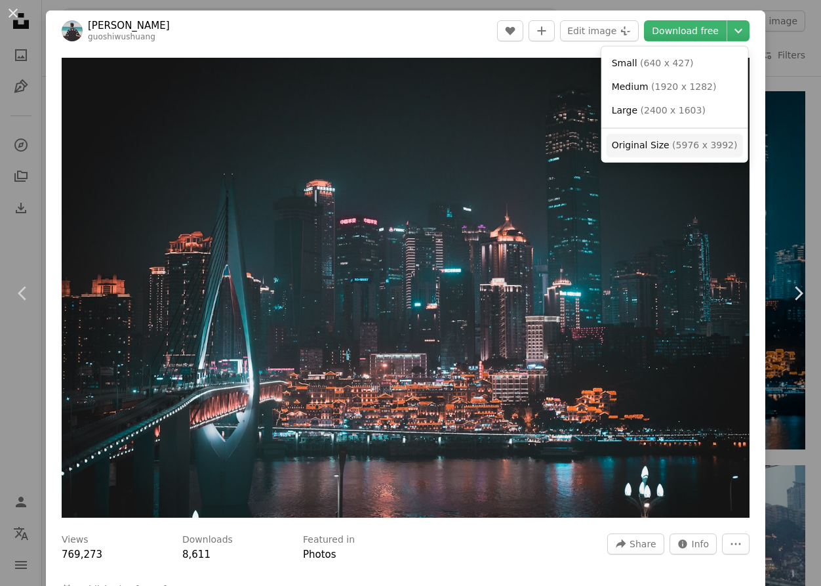
click at [674, 144] on span "( 5976 x 3992 )" at bounding box center [704, 145] width 65 height 10
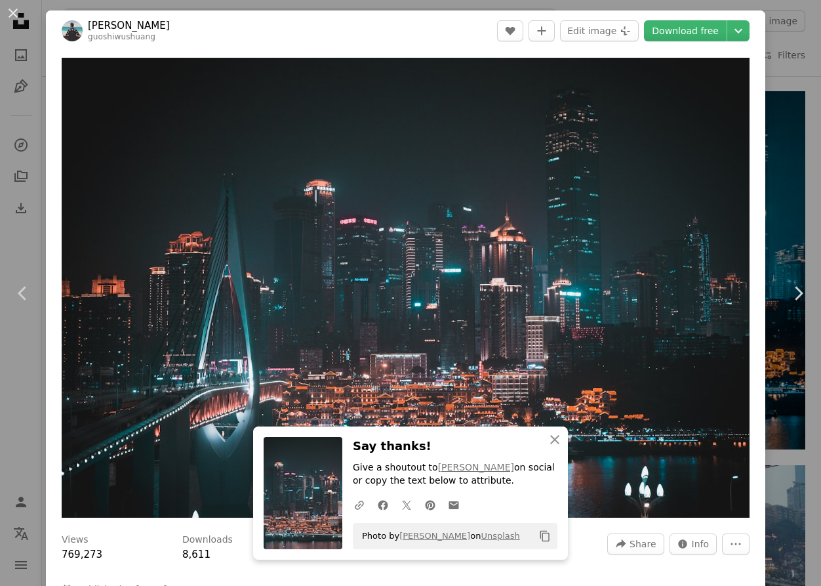
click at [789, 133] on div "An X shape Chevron left Chevron right An X shape Close Say thanks! Give a shout…" at bounding box center [410, 293] width 821 height 586
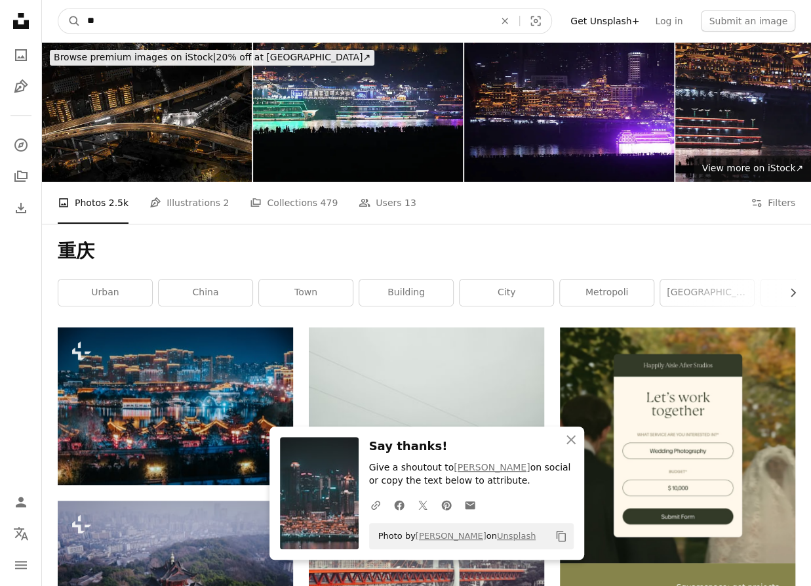
click at [144, 18] on input "**" at bounding box center [286, 21] width 410 height 25
type input "*"
type input "**"
click button "A magnifying glass" at bounding box center [69, 21] width 22 height 25
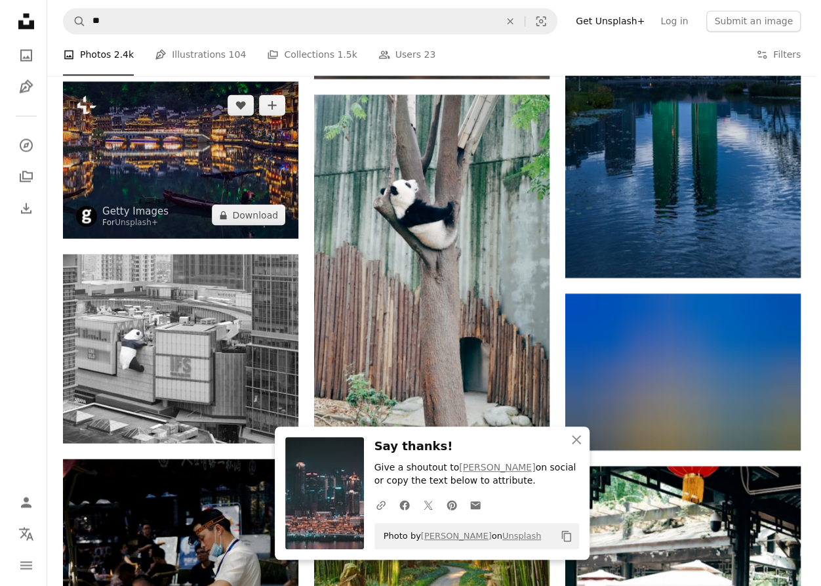
scroll to position [1181, 0]
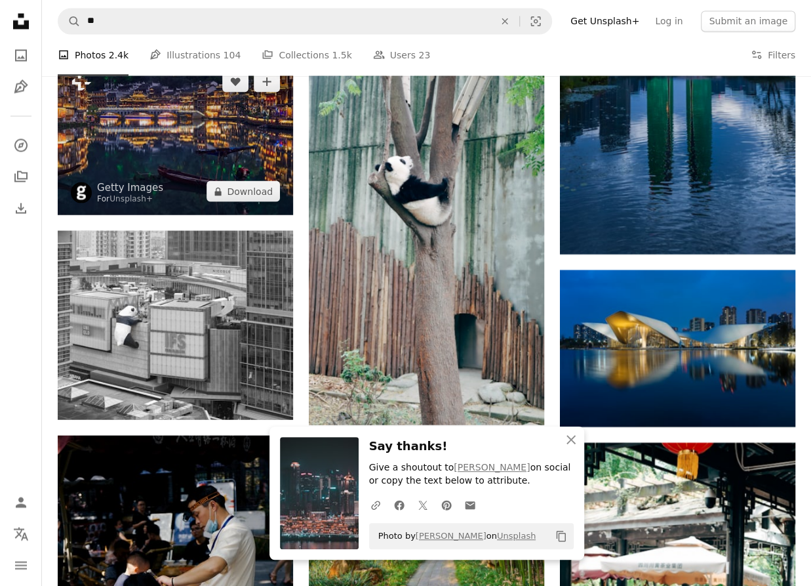
click at [201, 150] on img at bounding box center [175, 136] width 235 height 157
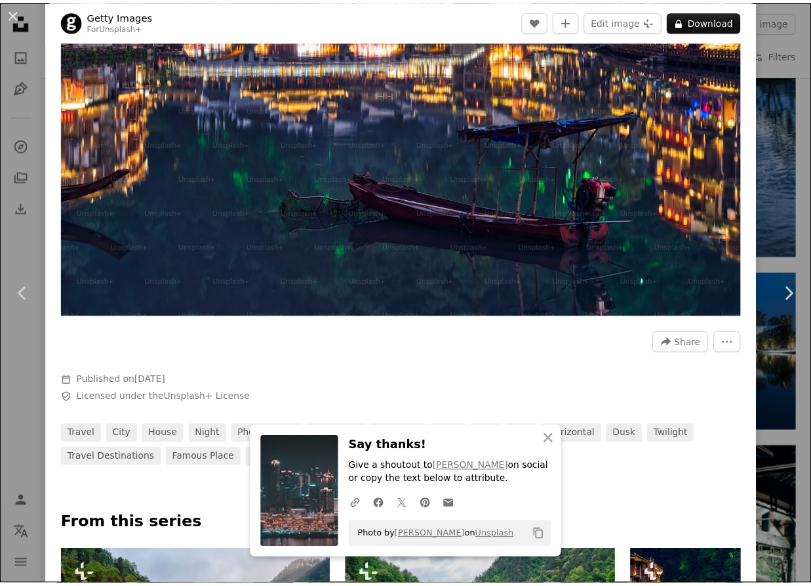
scroll to position [262, 0]
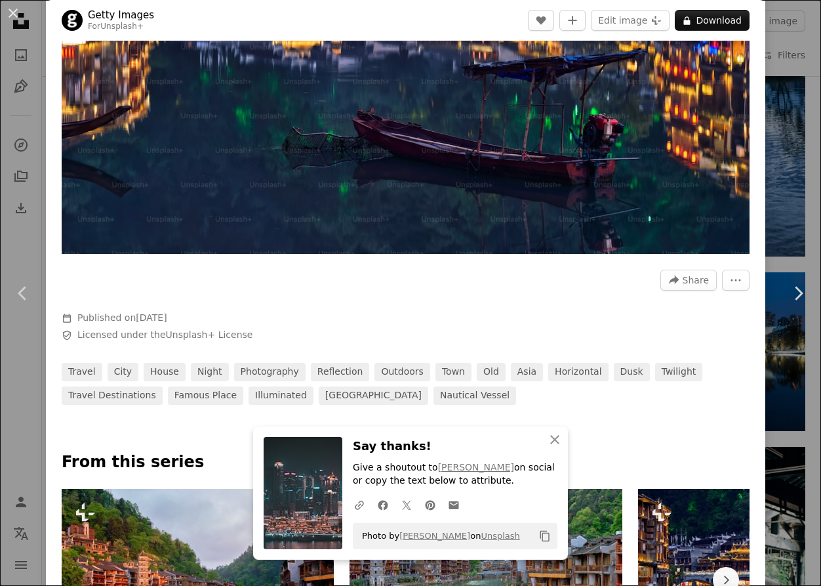
click at [794, 161] on div "An X shape Chevron left Chevron right An X shape Close Say thanks! Give a shout…" at bounding box center [410, 293] width 821 height 586
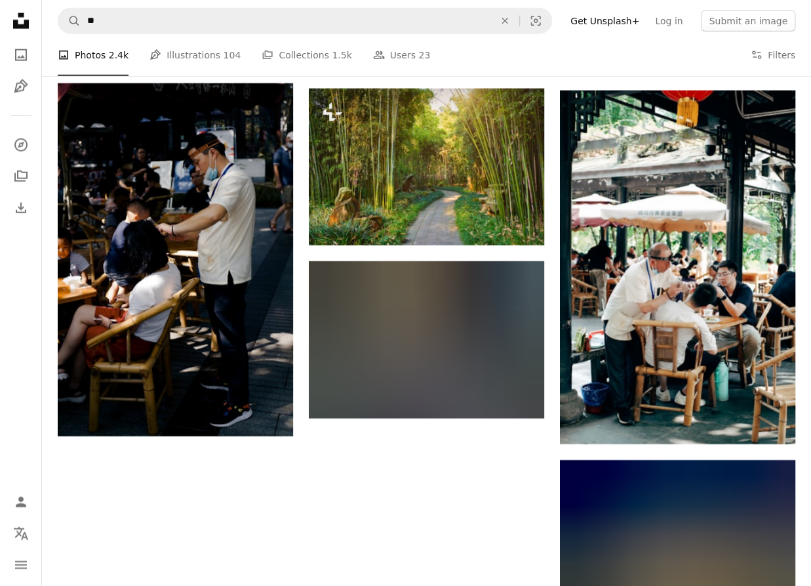
scroll to position [1443, 0]
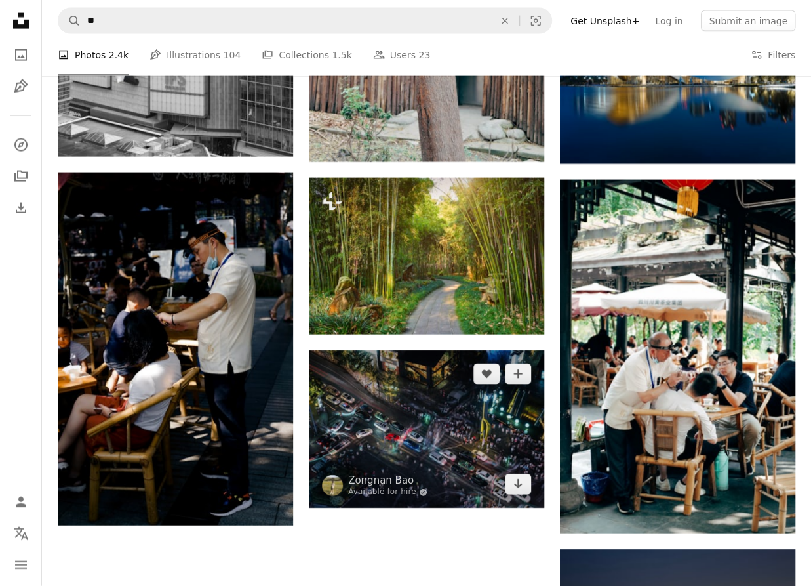
click at [487, 432] on img at bounding box center [426, 428] width 235 height 157
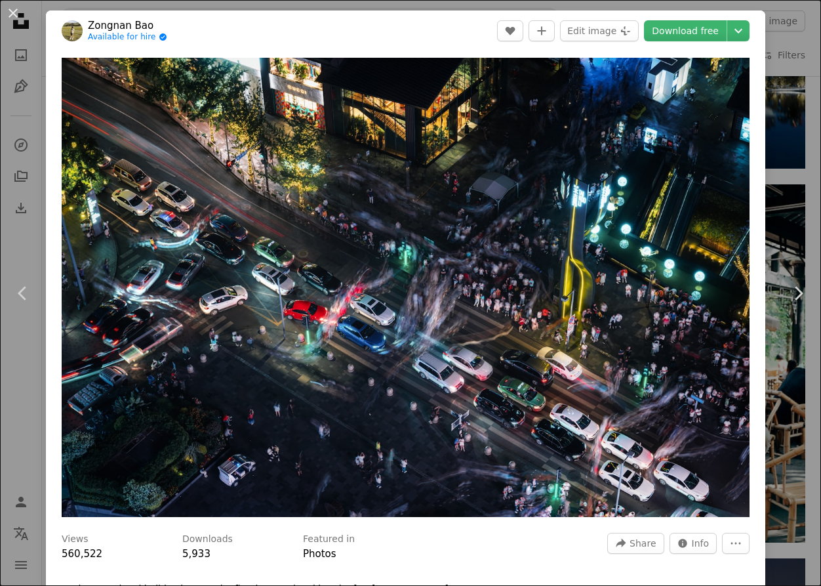
click at [757, 308] on div "An X shape Chevron left Chevron right Zongnan Bao Available for hire A checkmar…" at bounding box center [410, 293] width 821 height 586
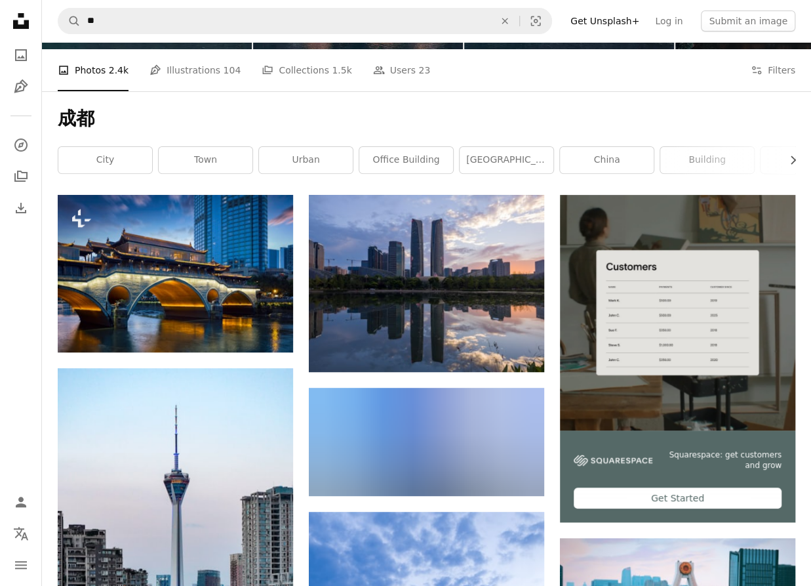
scroll to position [131, 0]
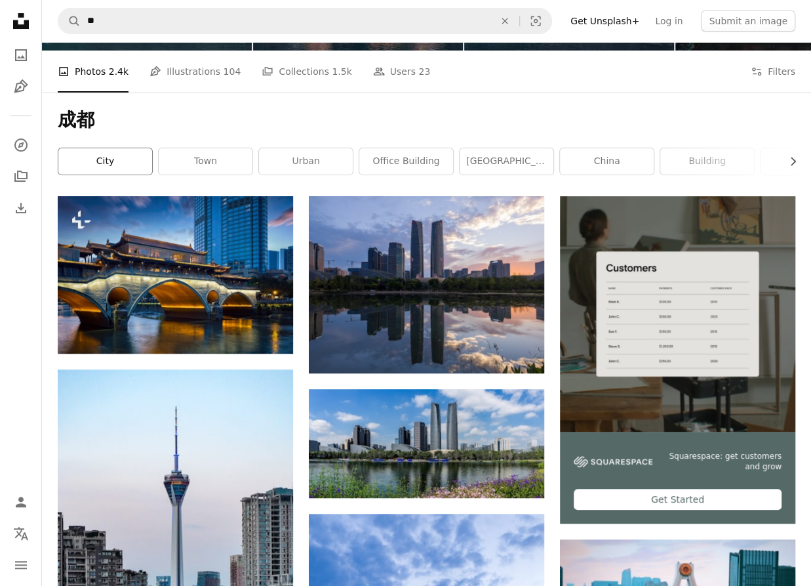
click at [122, 155] on link "city" at bounding box center [105, 161] width 94 height 26
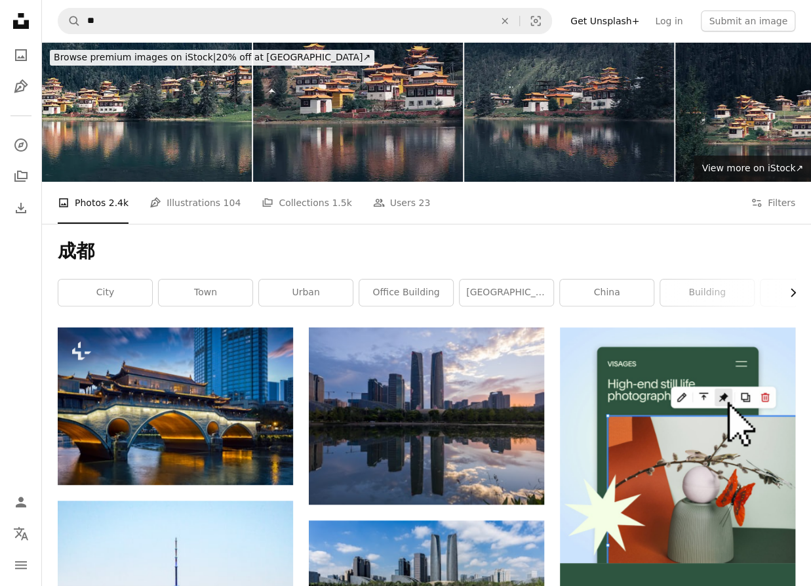
click at [786, 285] on button "Chevron right" at bounding box center [788, 292] width 14 height 26
click at [60, 292] on icon "Chevron left" at bounding box center [60, 292] width 13 height 13
click at [714, 295] on link "building" at bounding box center [708, 292] width 94 height 26
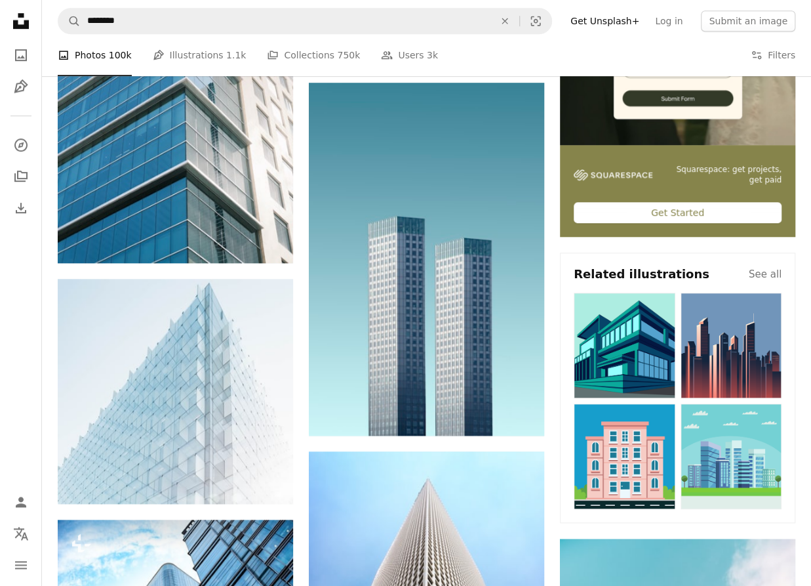
scroll to position [262, 0]
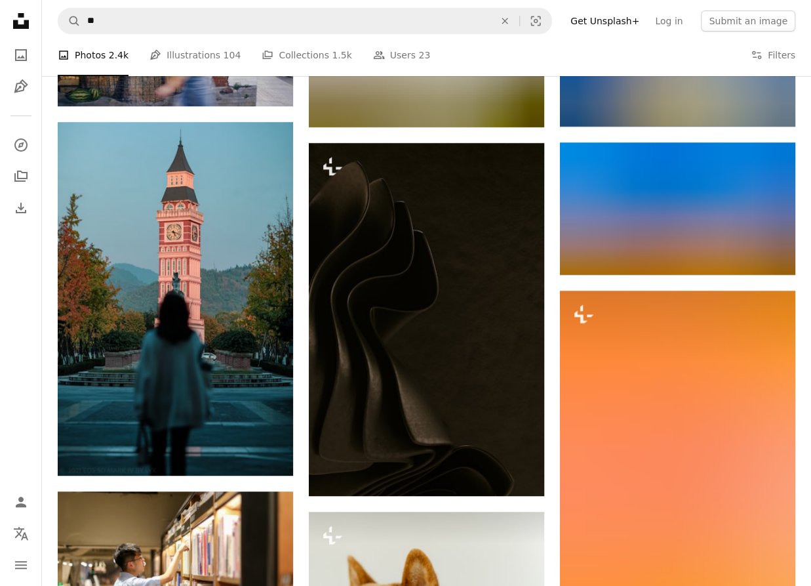
scroll to position [2296, 0]
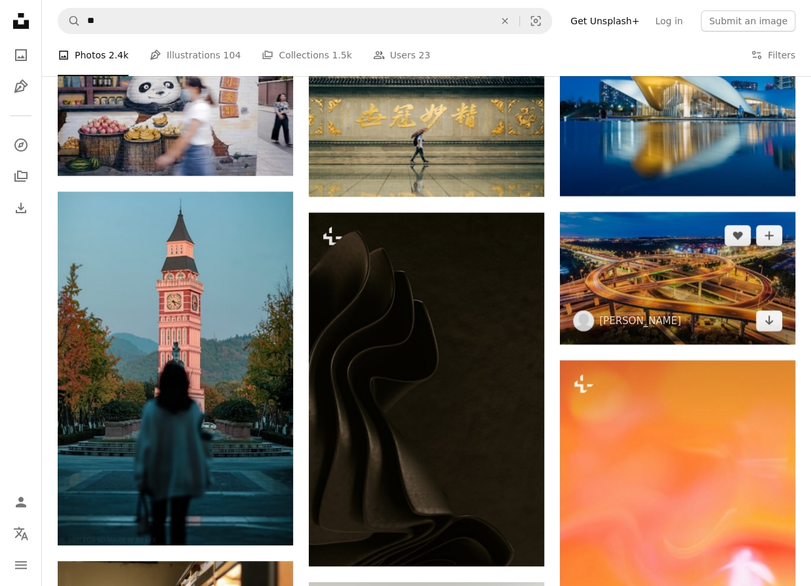
click at [666, 274] on img at bounding box center [677, 278] width 235 height 132
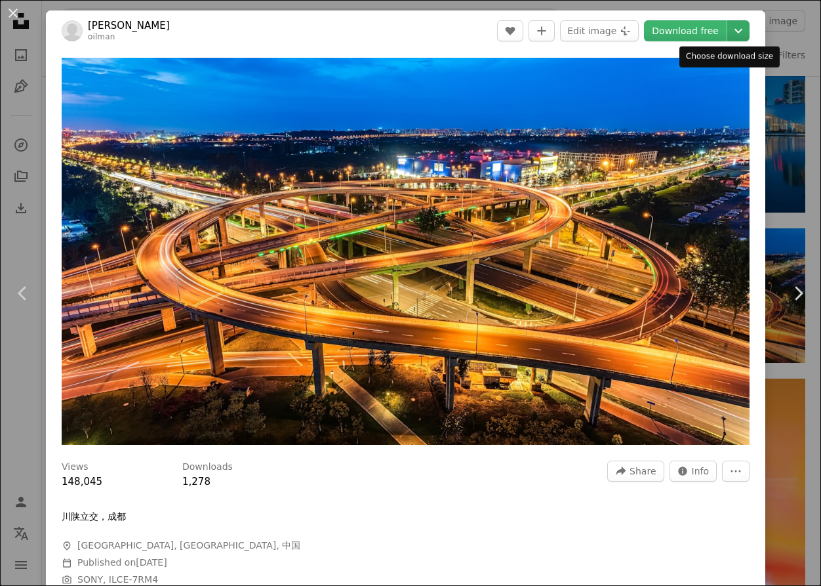
click at [728, 33] on icon "Chevron down" at bounding box center [738, 31] width 21 height 16
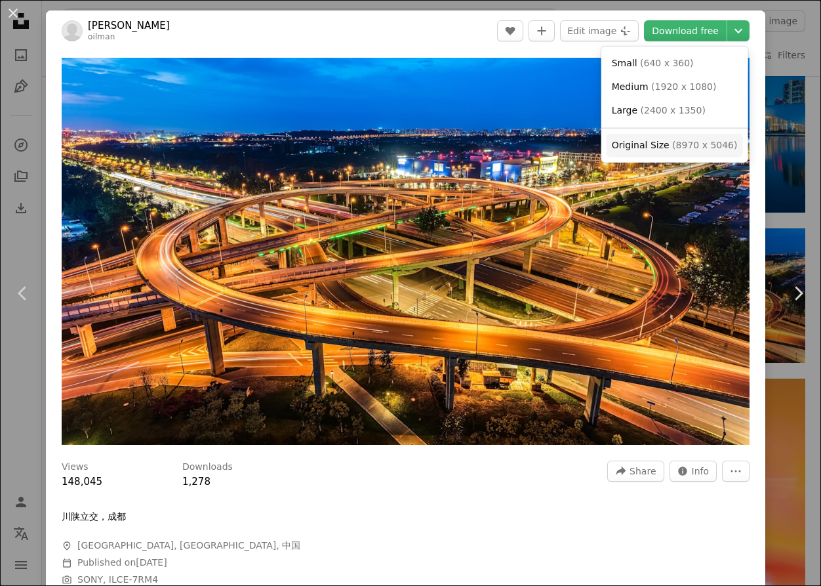
click at [672, 146] on span "( 8970 x 5046 )" at bounding box center [704, 145] width 65 height 10
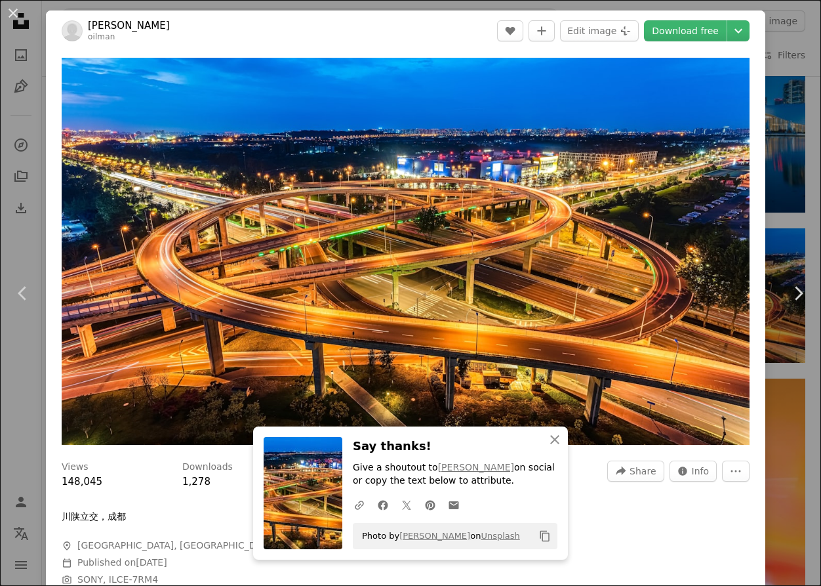
click at [765, 114] on div "An X shape Chevron left Chevron right An X shape Close Say thanks! Give a shout…" at bounding box center [410, 293] width 821 height 586
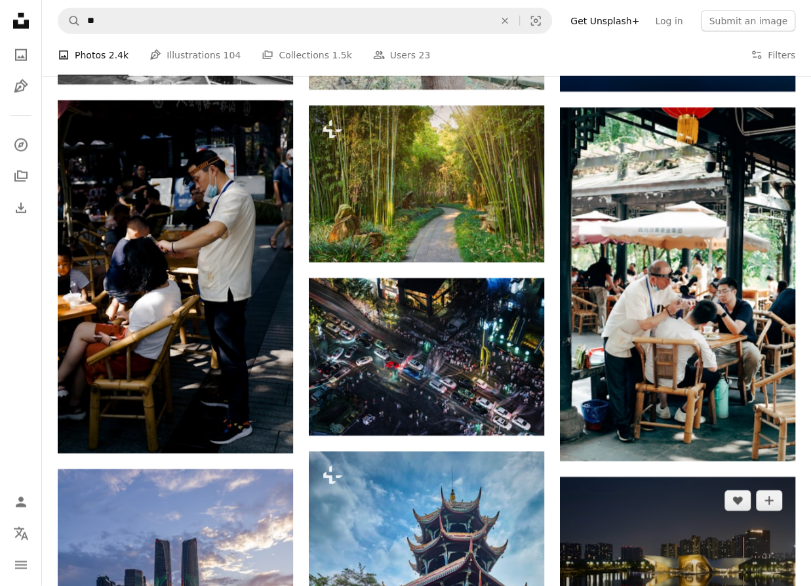
scroll to position [1574, 0]
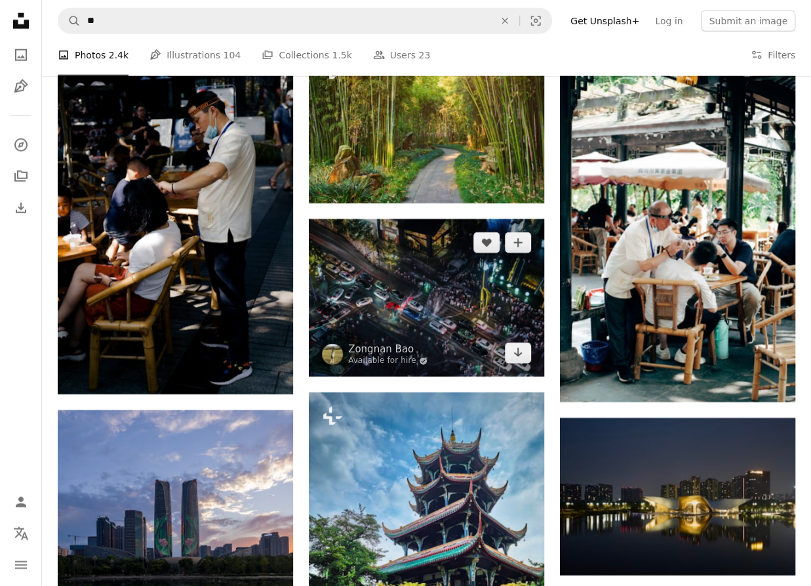
click at [468, 282] on img at bounding box center [426, 297] width 235 height 157
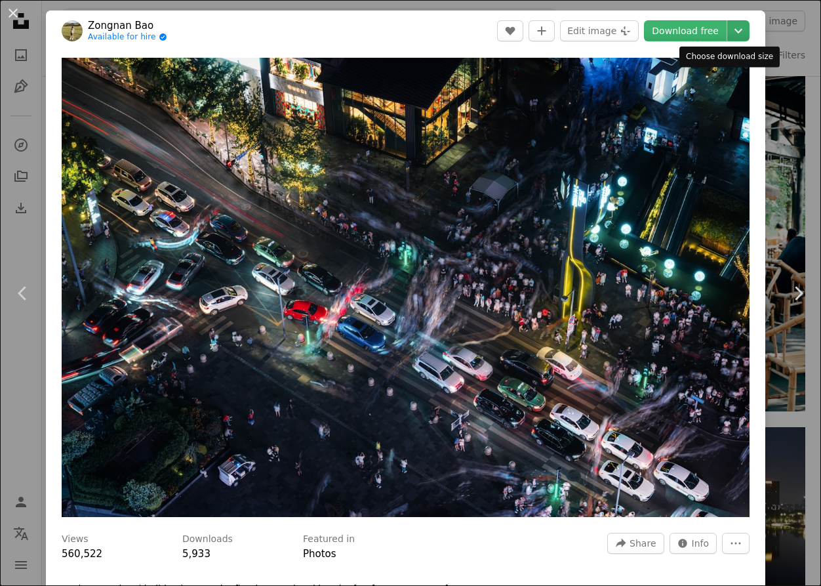
click at [729, 34] on icon "Chevron down" at bounding box center [738, 31] width 21 height 16
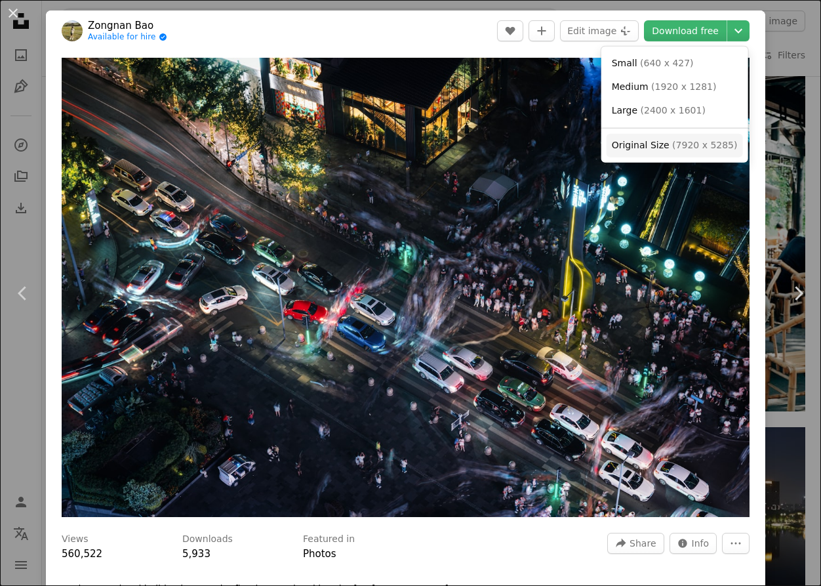
click at [676, 142] on span "( 7920 x 5285 )" at bounding box center [704, 145] width 65 height 10
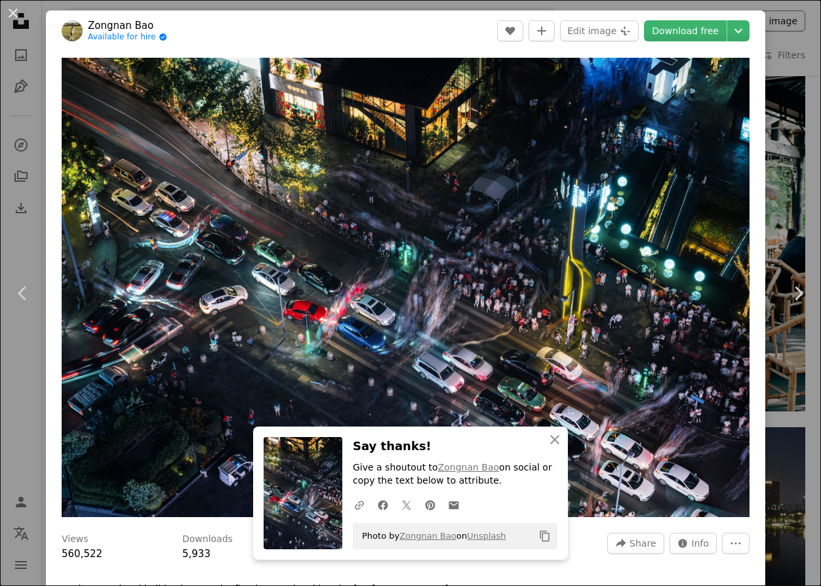
drag, startPoint x: 795, startPoint y: 63, endPoint x: 781, endPoint y: 29, distance: 36.8
click at [794, 63] on div "An X shape Chevron left Chevron right An X shape Close Say thanks! Give a shout…" at bounding box center [410, 293] width 821 height 586
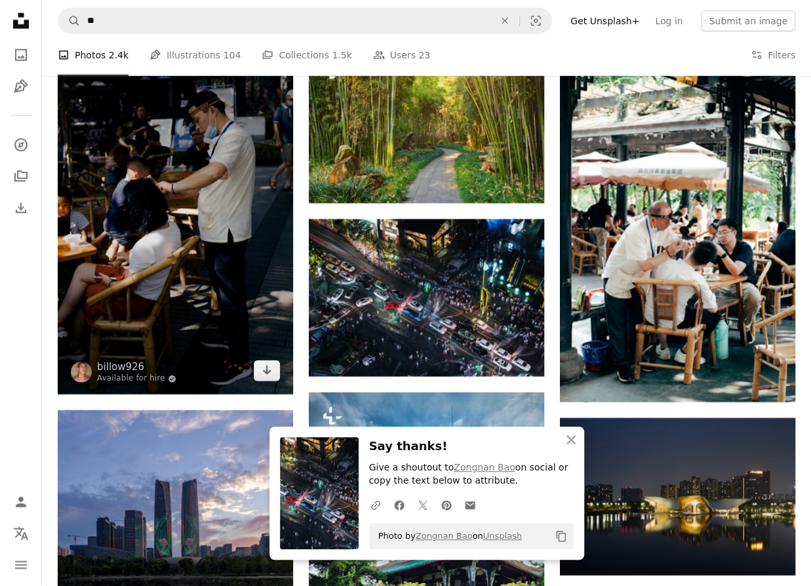
click at [110, 242] on img at bounding box center [175, 218] width 235 height 354
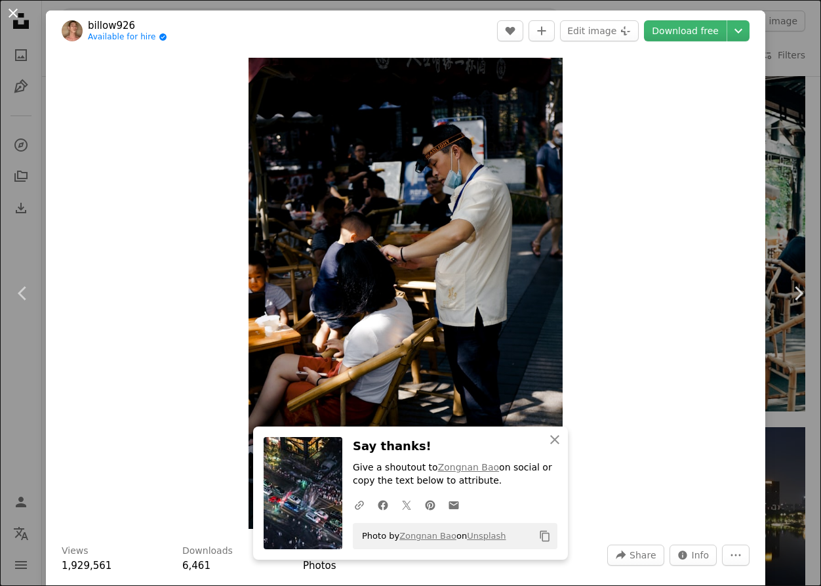
click at [17, 13] on button "An X shape" at bounding box center [13, 13] width 16 height 16
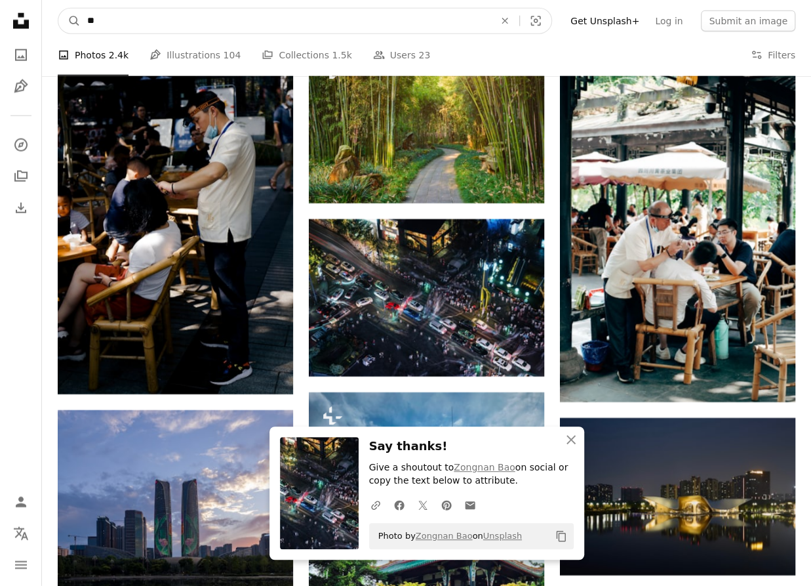
click at [240, 26] on input "**" at bounding box center [286, 21] width 410 height 25
type input "*"
type input "**"
click at [58, 9] on button "A magnifying glass" at bounding box center [69, 21] width 22 height 25
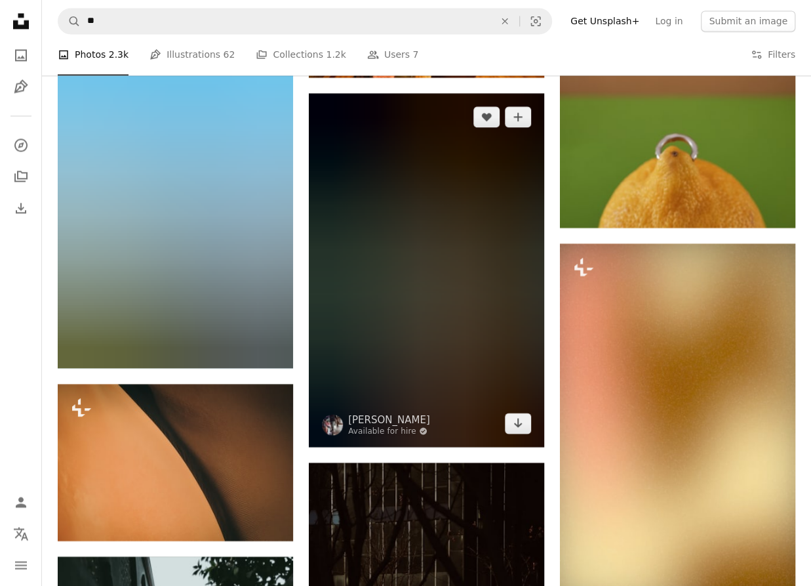
scroll to position [918, 0]
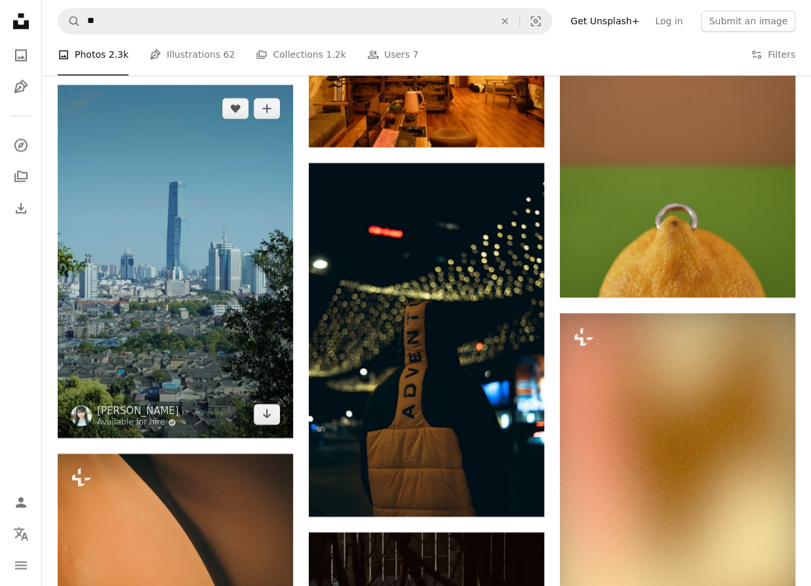
click at [174, 241] on img at bounding box center [175, 262] width 235 height 354
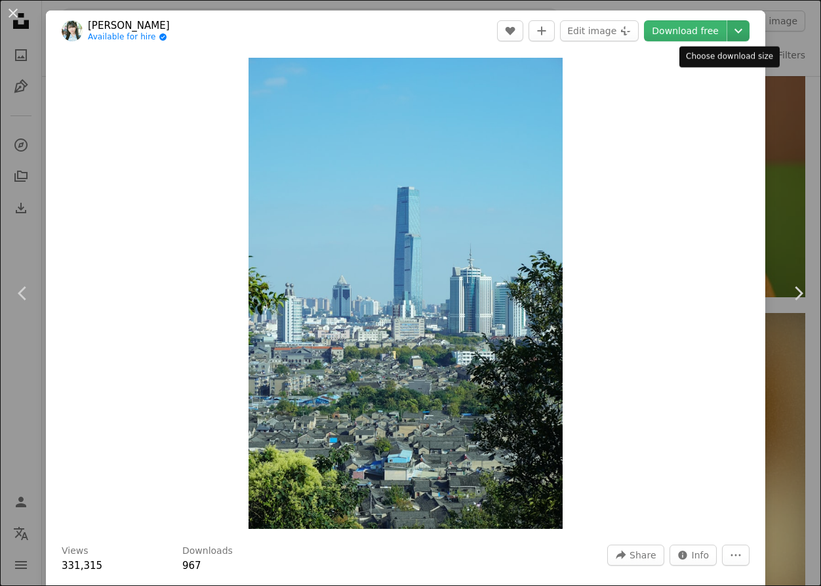
click at [733, 31] on icon "Chevron down" at bounding box center [738, 31] width 21 height 16
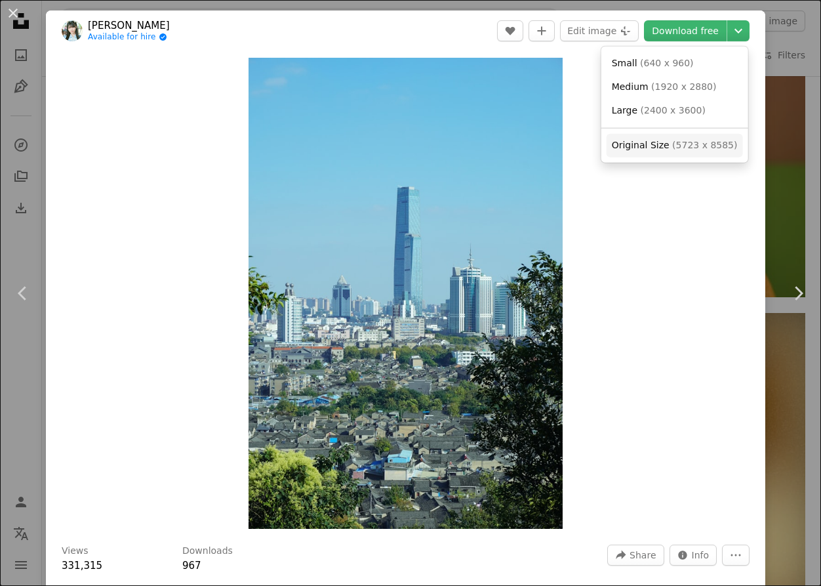
click at [676, 143] on span "( 5723 x 8585 )" at bounding box center [704, 145] width 65 height 10
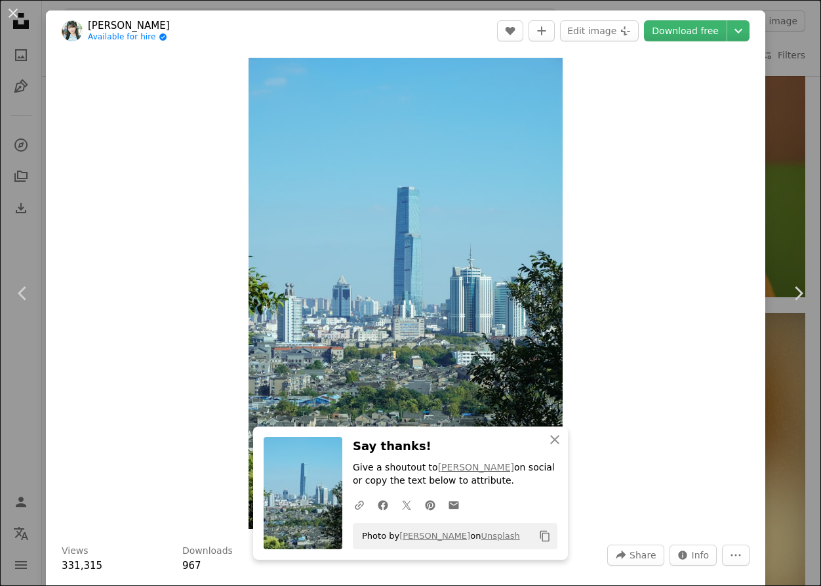
click at [782, 183] on div "An X shape Chevron left Chevron right An X shape Close Say thanks! Give a shout…" at bounding box center [410, 293] width 821 height 586
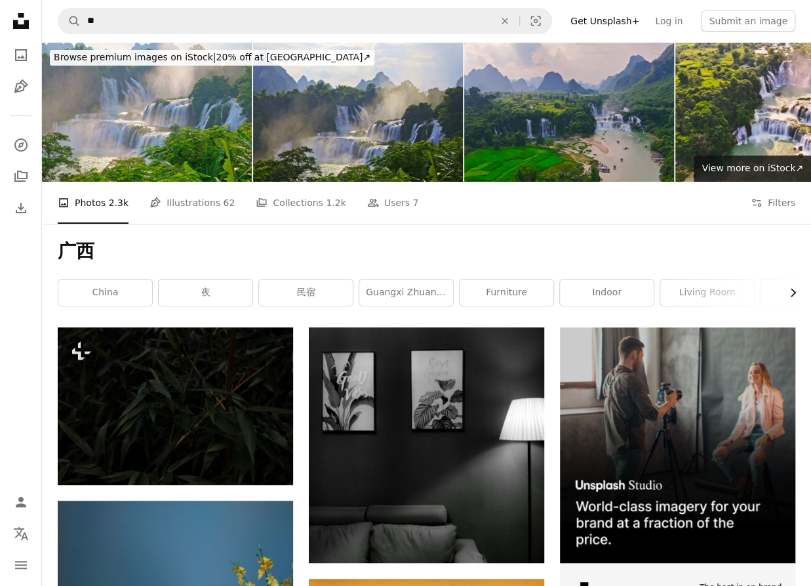
click at [784, 292] on button "Chevron right" at bounding box center [788, 292] width 14 height 26
click at [63, 296] on icon "Chevron left" at bounding box center [60, 292] width 13 height 13
click at [178, 296] on link "夜" at bounding box center [206, 292] width 94 height 26
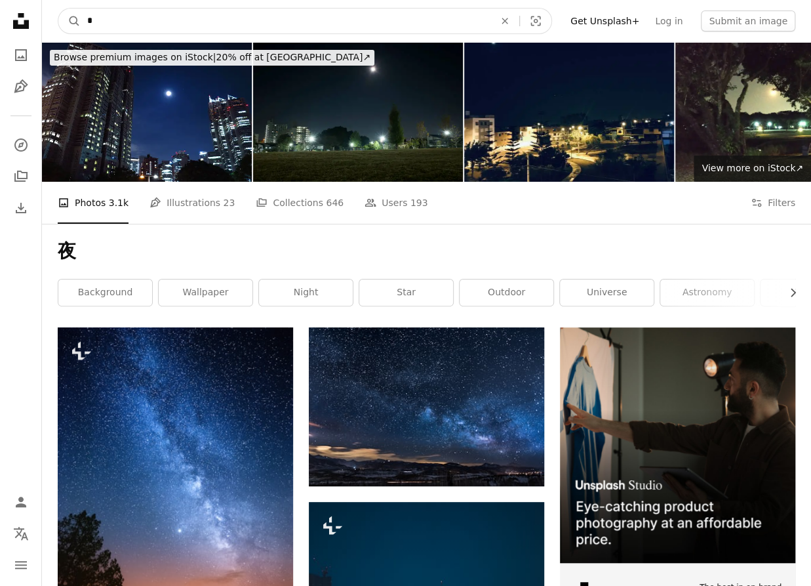
click at [151, 30] on input "*" at bounding box center [286, 21] width 410 height 25
type input "****"
click button "A magnifying glass" at bounding box center [69, 21] width 22 height 25
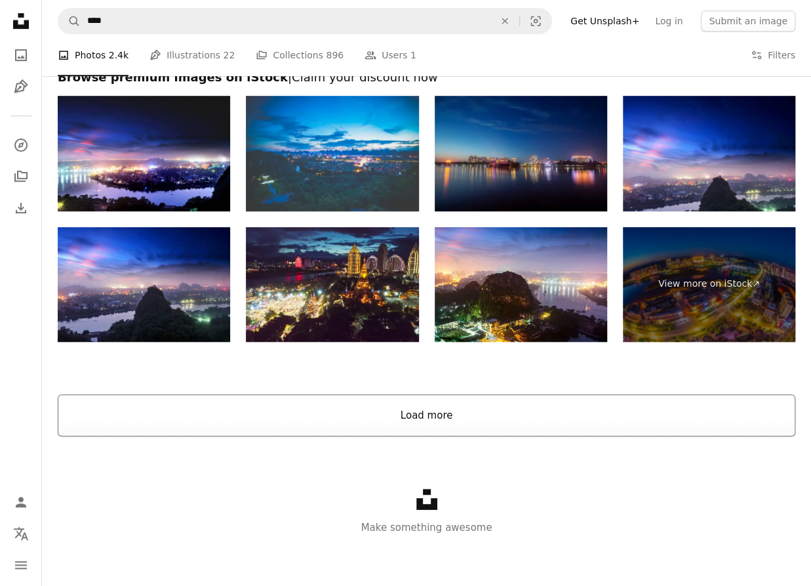
click at [384, 403] on button "Load more" at bounding box center [427, 415] width 738 height 42
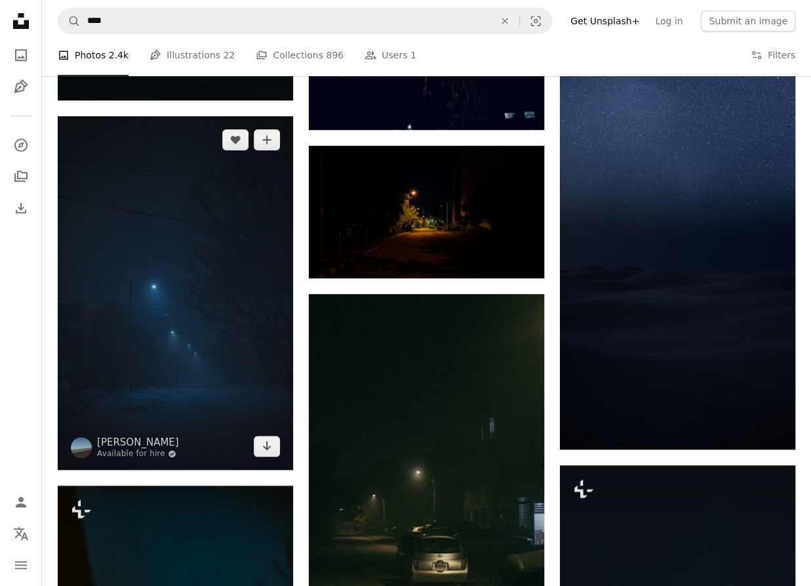
scroll to position [2765, 0]
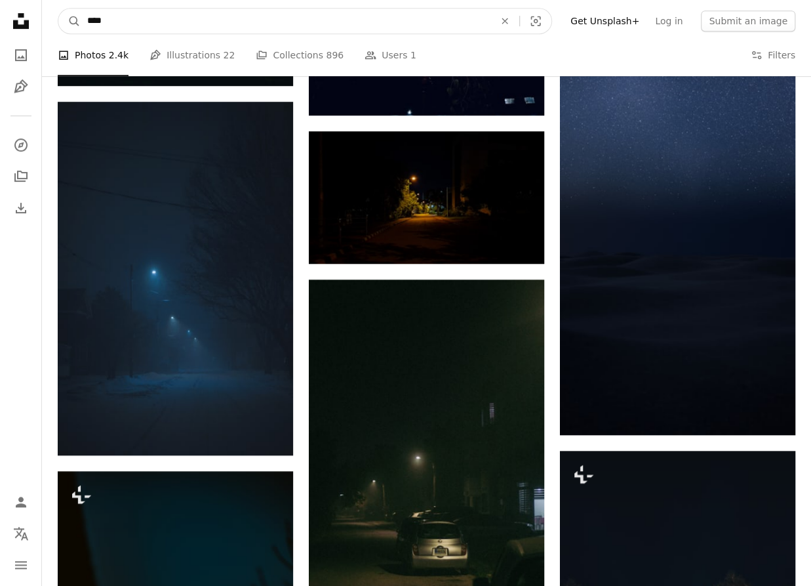
drag, startPoint x: 101, startPoint y: 15, endPoint x: 82, endPoint y: 22, distance: 20.1
click at [77, 20] on form "A magnifying glass **** An X shape Visual search" at bounding box center [305, 21] width 495 height 26
type input "**"
click at [58, 9] on button "A magnifying glass" at bounding box center [69, 21] width 22 height 25
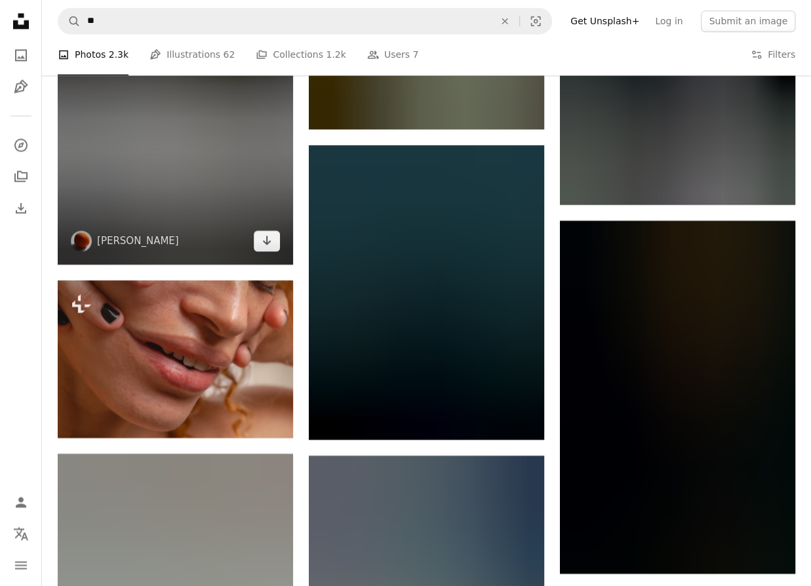
scroll to position [35354, 0]
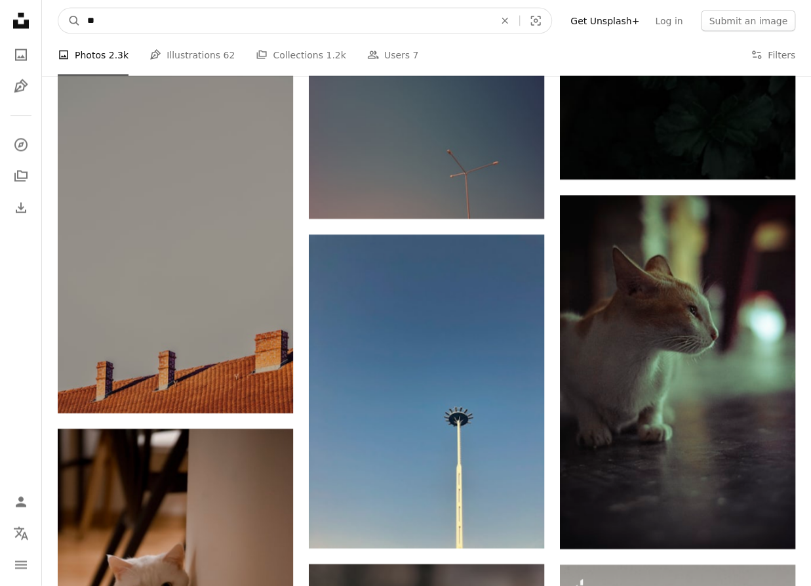
click at [172, 23] on input "**" at bounding box center [286, 21] width 410 height 25
type input "*****"
click at [58, 9] on button "A magnifying glass" at bounding box center [69, 21] width 22 height 25
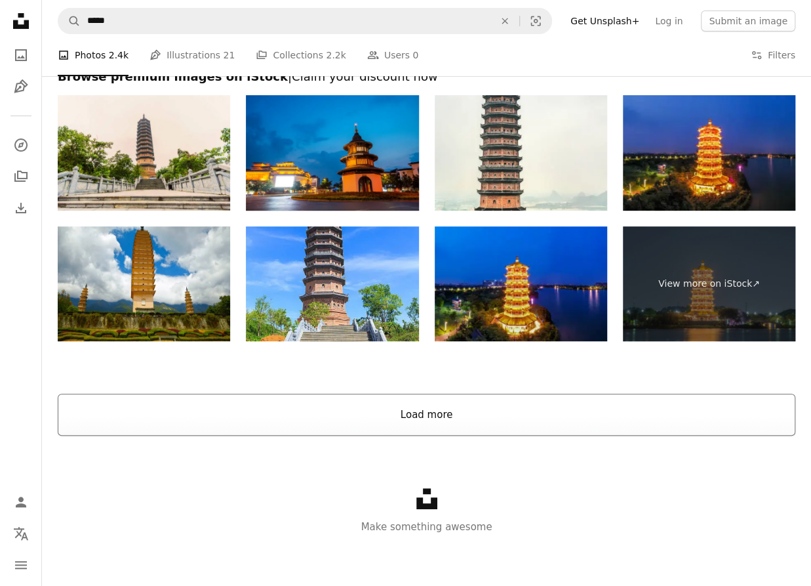
click at [413, 411] on button "Load more" at bounding box center [427, 415] width 738 height 42
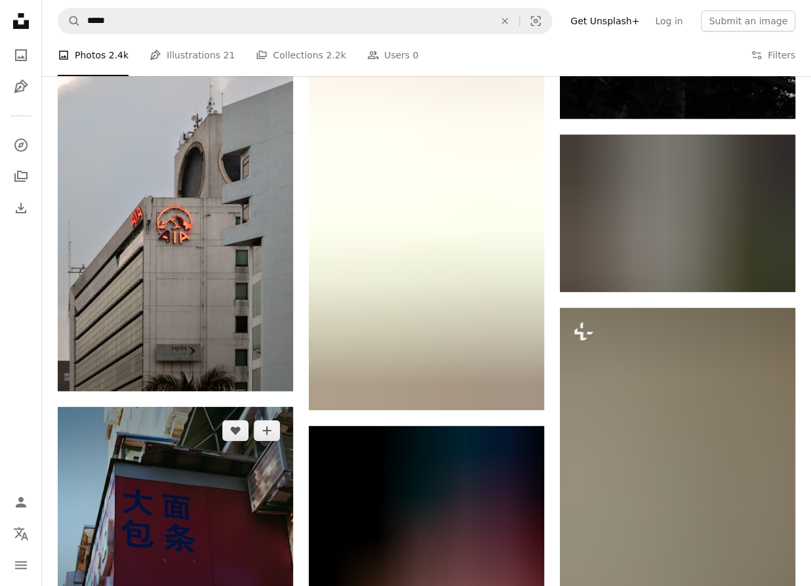
scroll to position [12699, 0]
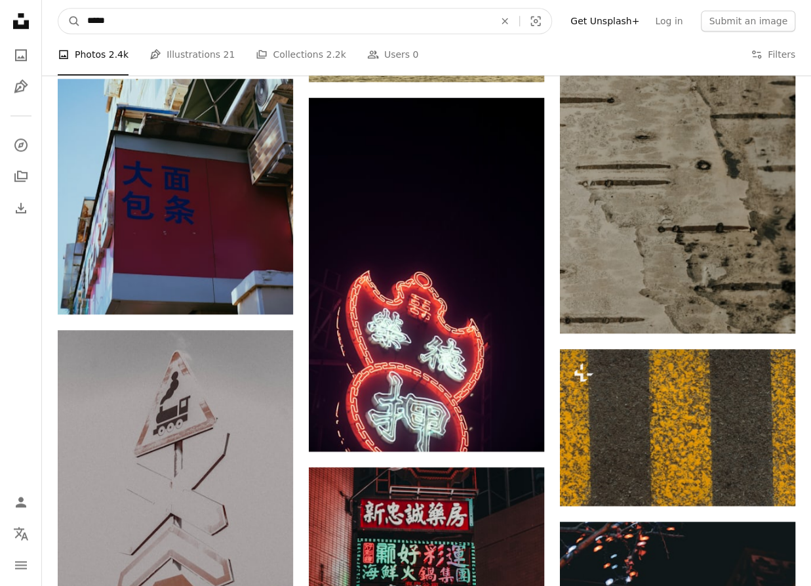
click at [162, 22] on input "*****" at bounding box center [286, 21] width 410 height 25
type input "*****"
click at [58, 9] on button "A magnifying glass" at bounding box center [69, 21] width 22 height 25
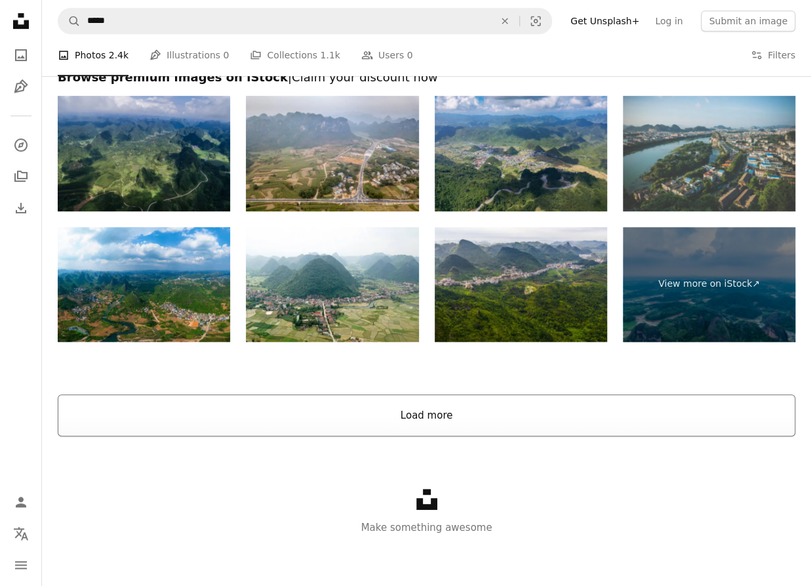
click at [430, 431] on button "Load more" at bounding box center [427, 415] width 738 height 42
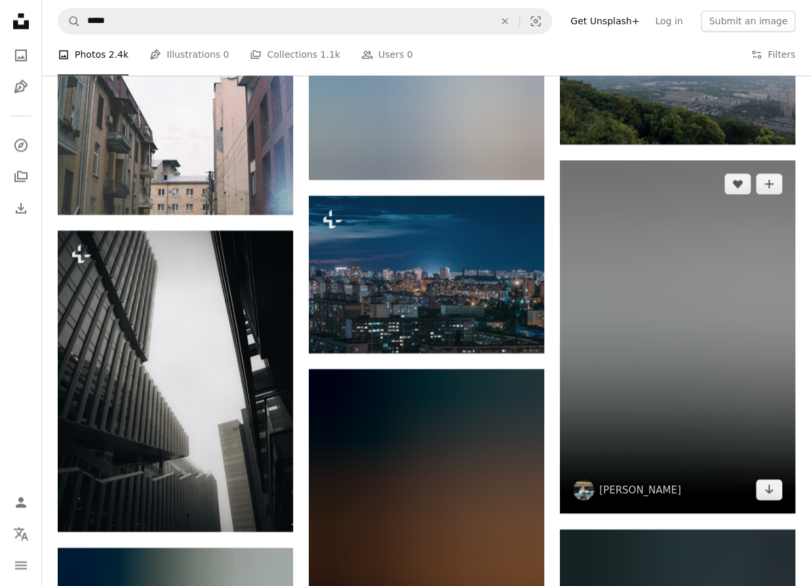
scroll to position [13168, 0]
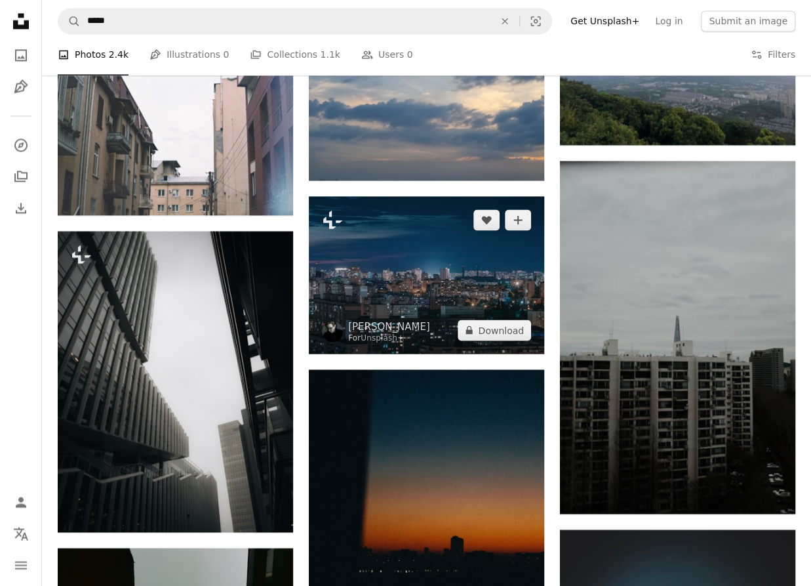
click at [413, 277] on img at bounding box center [426, 274] width 235 height 157
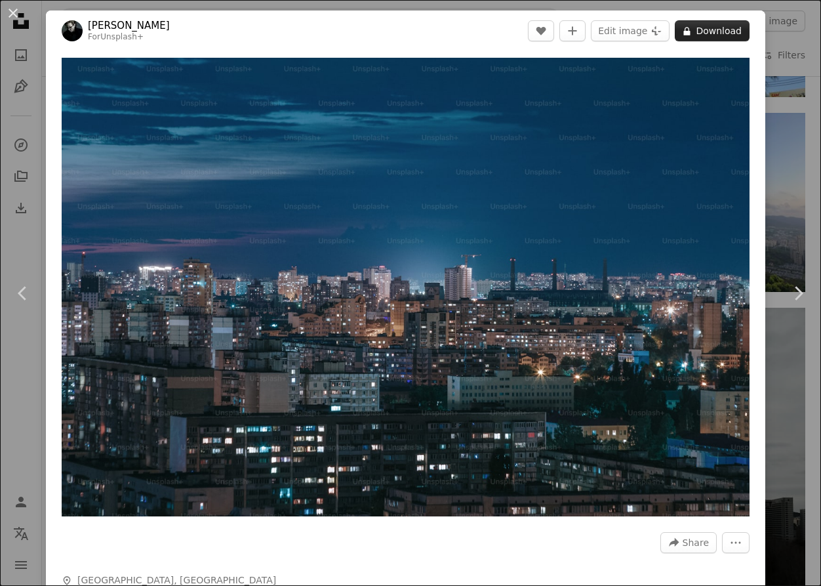
click at [704, 22] on button "A lock Download" at bounding box center [712, 30] width 75 height 21
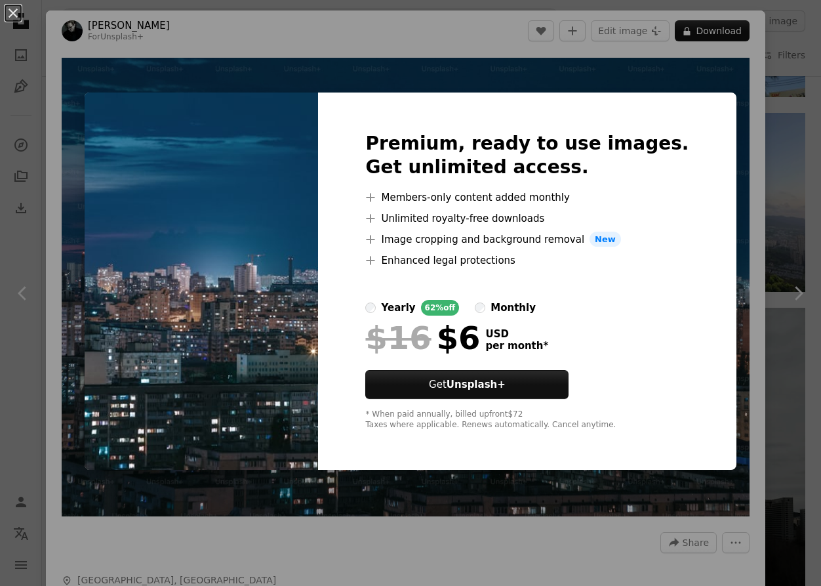
click at [779, 216] on div "An X shape Premium, ready to use images. Get unlimited access. A plus sign Memb…" at bounding box center [410, 293] width 821 height 586
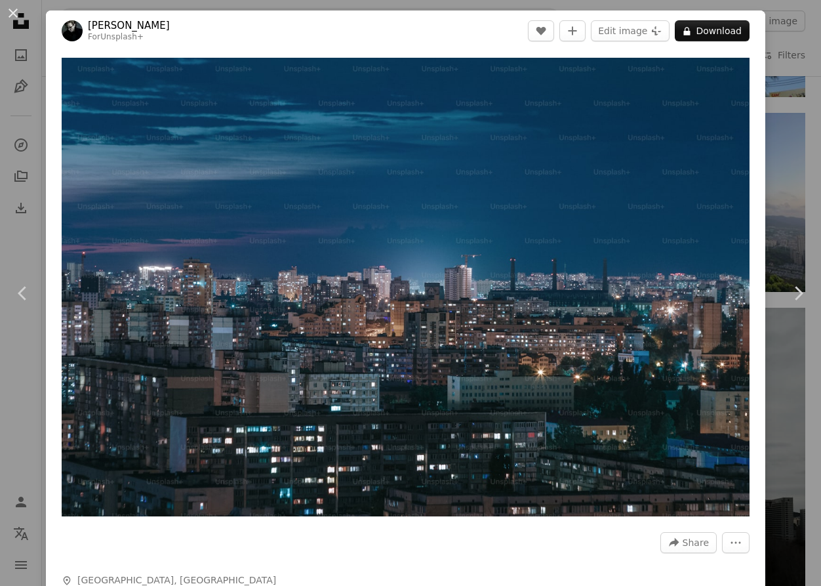
click at [779, 215] on div "An X shape Chevron left Chevron right [PERSON_NAME] For Unsplash+ A heart A plu…" at bounding box center [410, 293] width 821 height 586
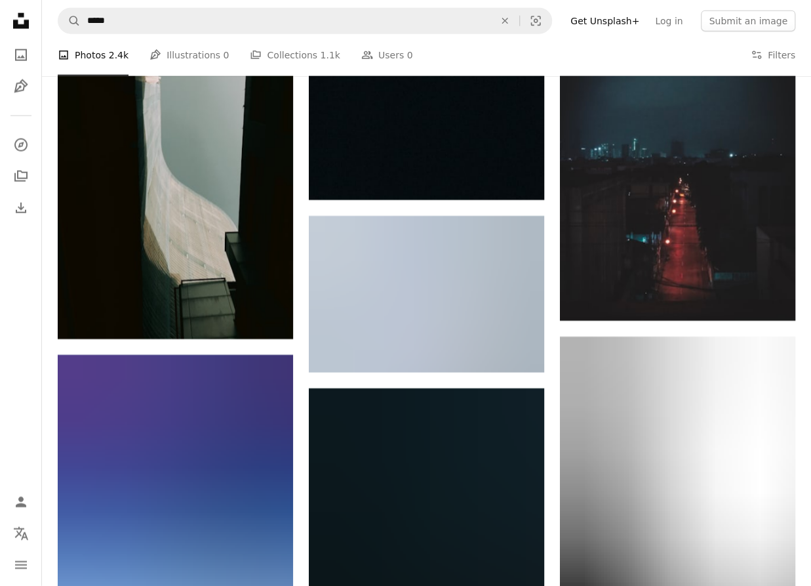
scroll to position [13561, 0]
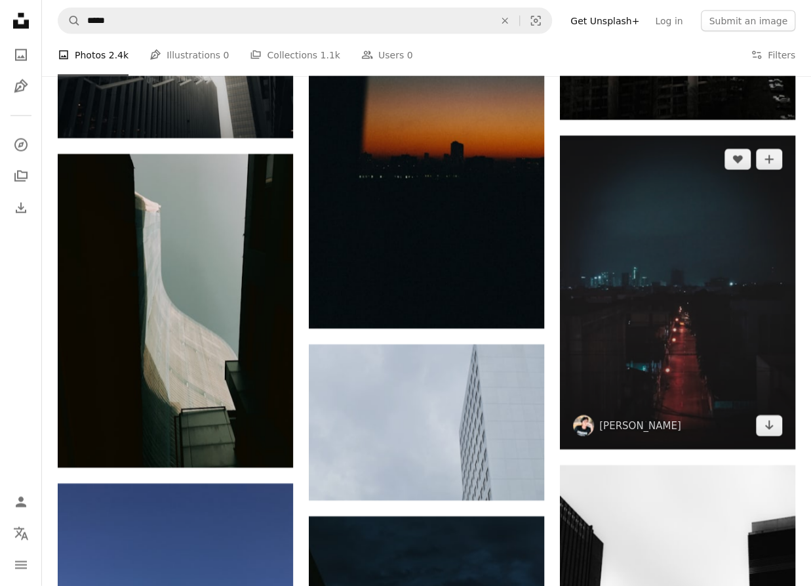
click at [741, 314] on img at bounding box center [677, 293] width 235 height 314
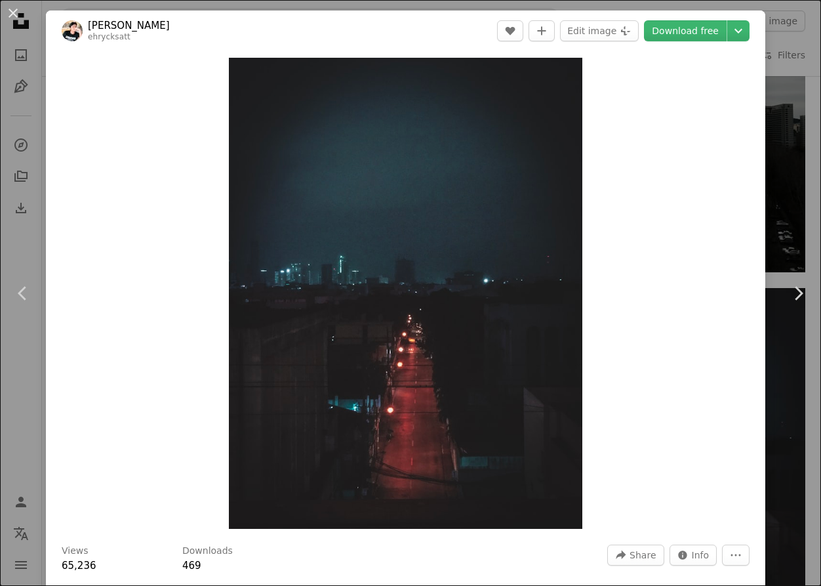
click at [766, 213] on div "An X shape Chevron left Chevron right Ehryck Satt ehrycksatt A heart A plus sig…" at bounding box center [410, 293] width 821 height 586
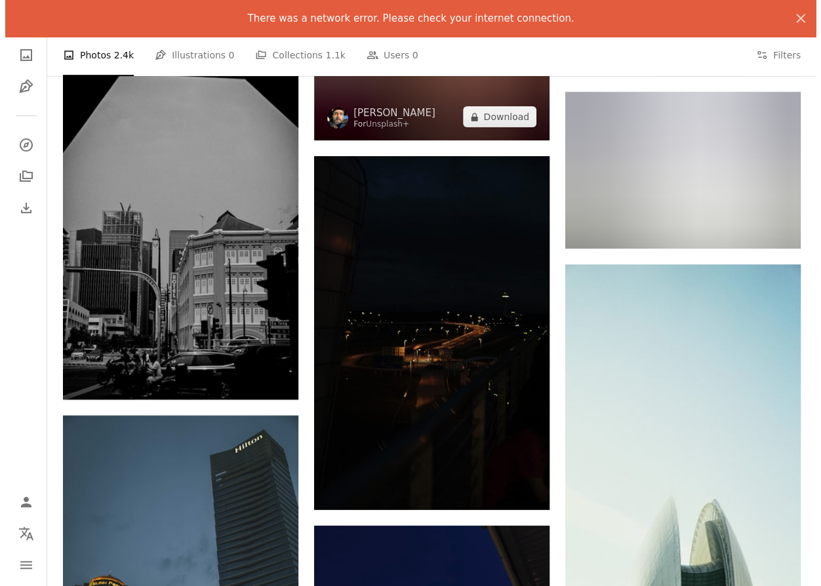
scroll to position [16581, 0]
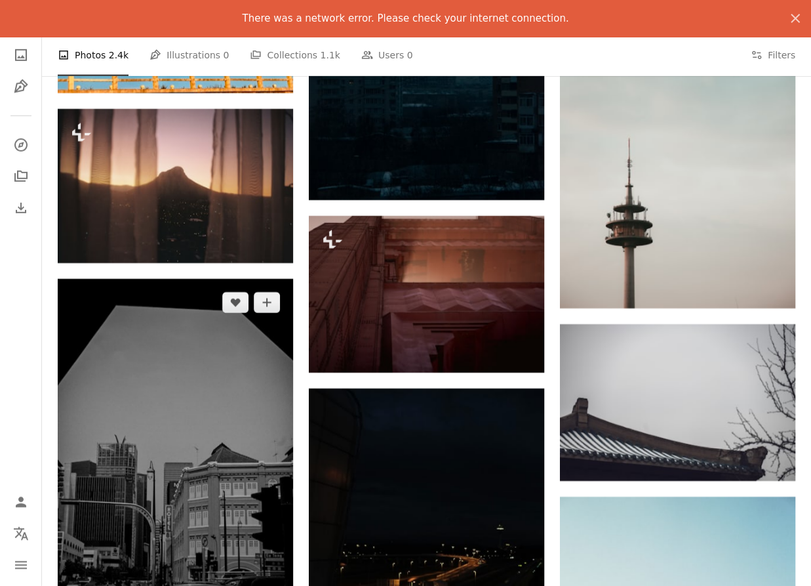
click at [200, 384] on img at bounding box center [175, 456] width 235 height 354
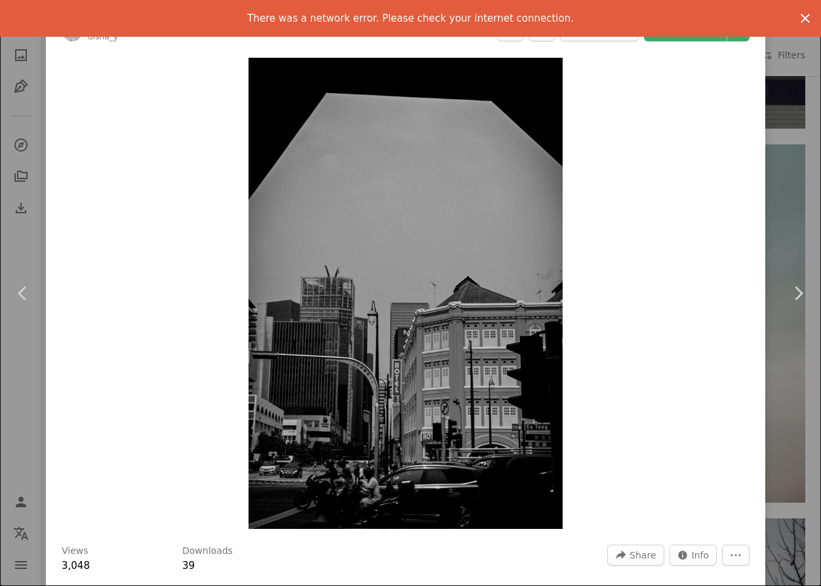
click at [801, 21] on icon "button" at bounding box center [805, 18] width 9 height 9
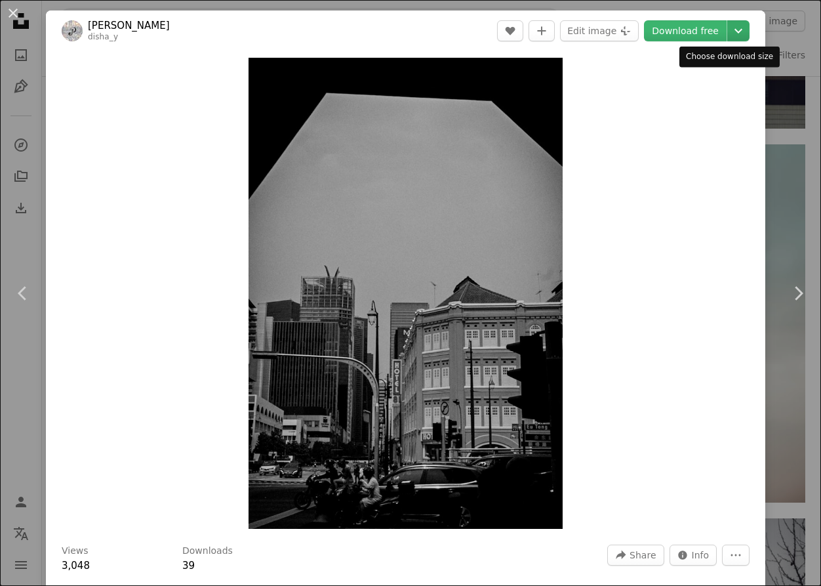
click at [728, 39] on button "Chevron down" at bounding box center [738, 30] width 22 height 21
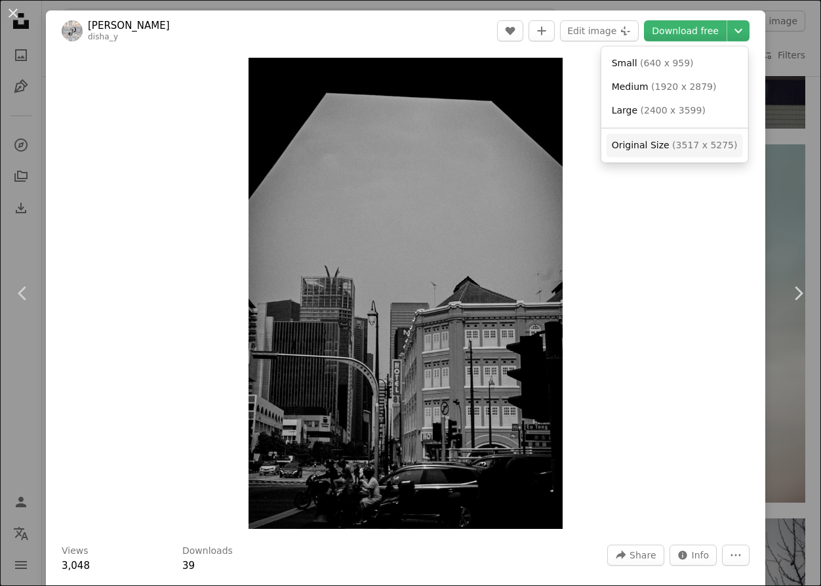
click at [676, 152] on span "Original Size ( 3517 x 5275 )" at bounding box center [675, 145] width 126 height 13
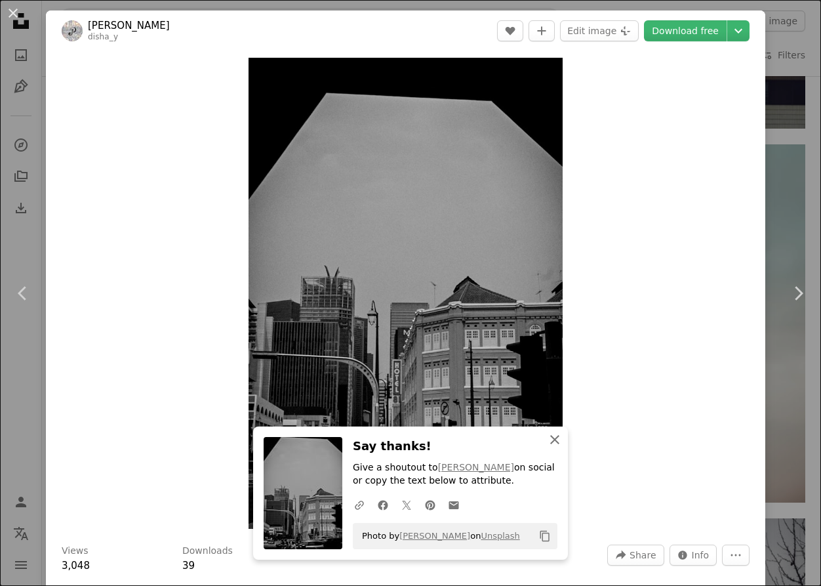
click at [550, 432] on icon "An X shape" at bounding box center [555, 440] width 16 height 16
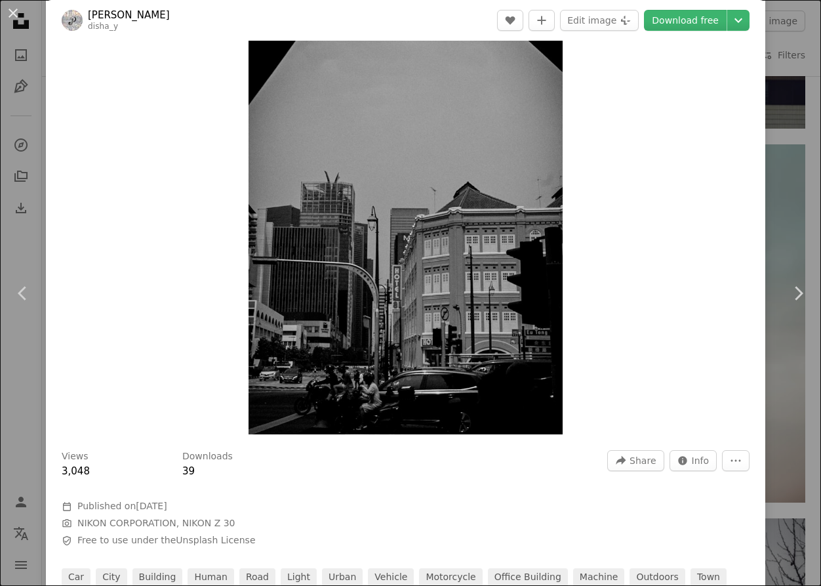
scroll to position [197, 0]
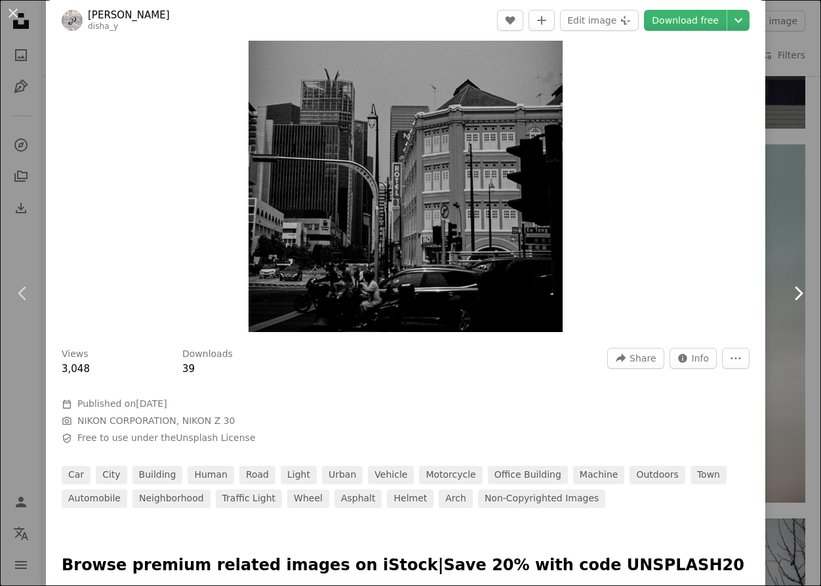
click at [787, 235] on link "Chevron right" at bounding box center [798, 293] width 46 height 126
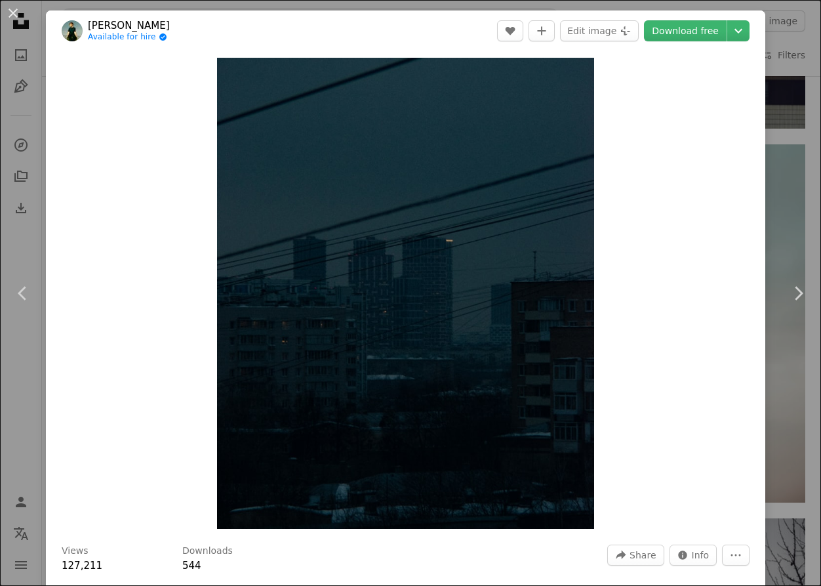
click at [788, 187] on div "An X shape Chevron left Chevron right [PERSON_NAME] Available for hire A checkm…" at bounding box center [410, 293] width 821 height 586
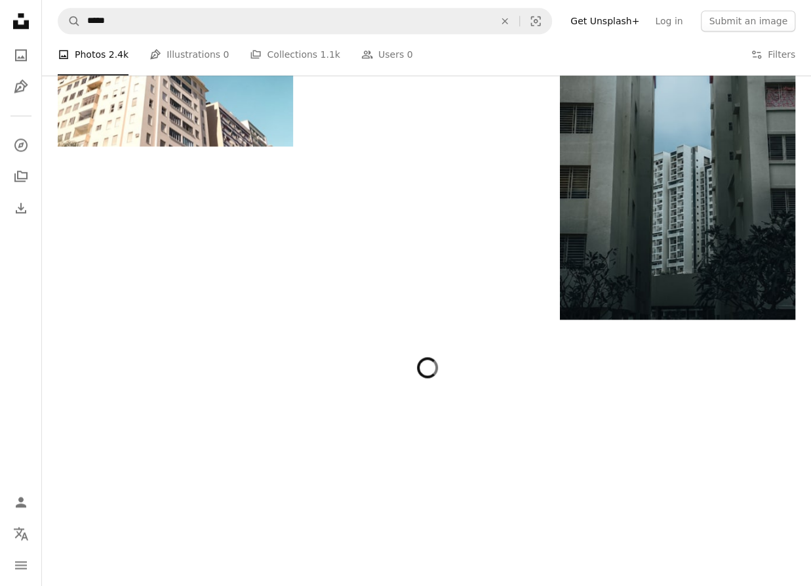
scroll to position [17893, 0]
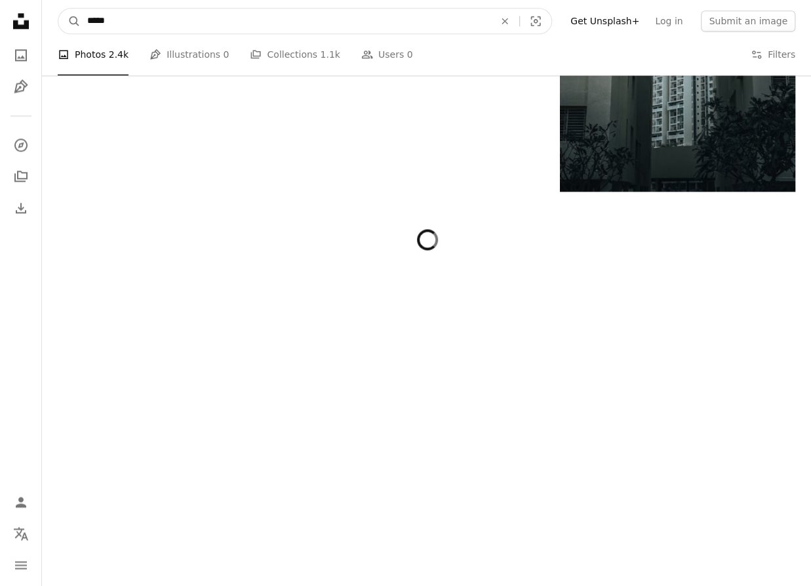
click at [287, 27] on input "*****" at bounding box center [286, 21] width 410 height 25
click at [58, 9] on button "A magnifying glass" at bounding box center [69, 21] width 22 height 25
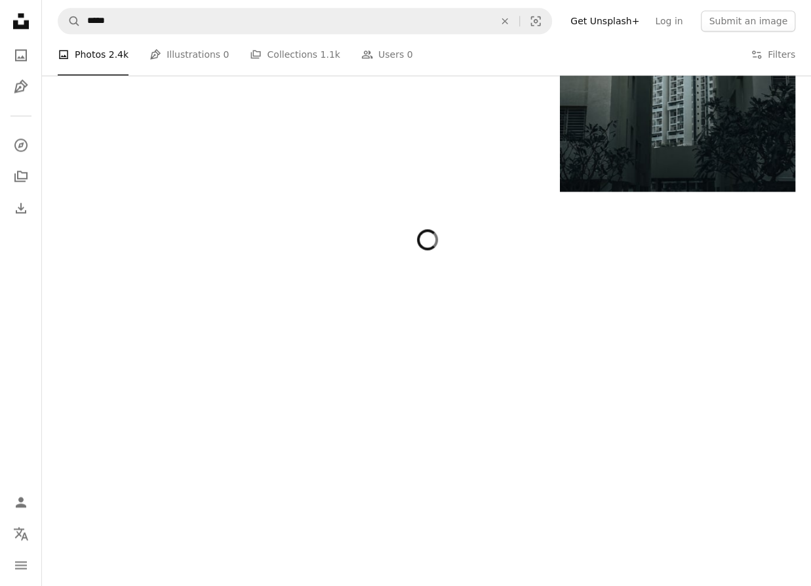
drag, startPoint x: 624, startPoint y: 307, endPoint x: 439, endPoint y: 168, distance: 231.9
click at [624, 307] on div at bounding box center [426, 493] width 769 height 540
